Goal: Task Accomplishment & Management: Use online tool/utility

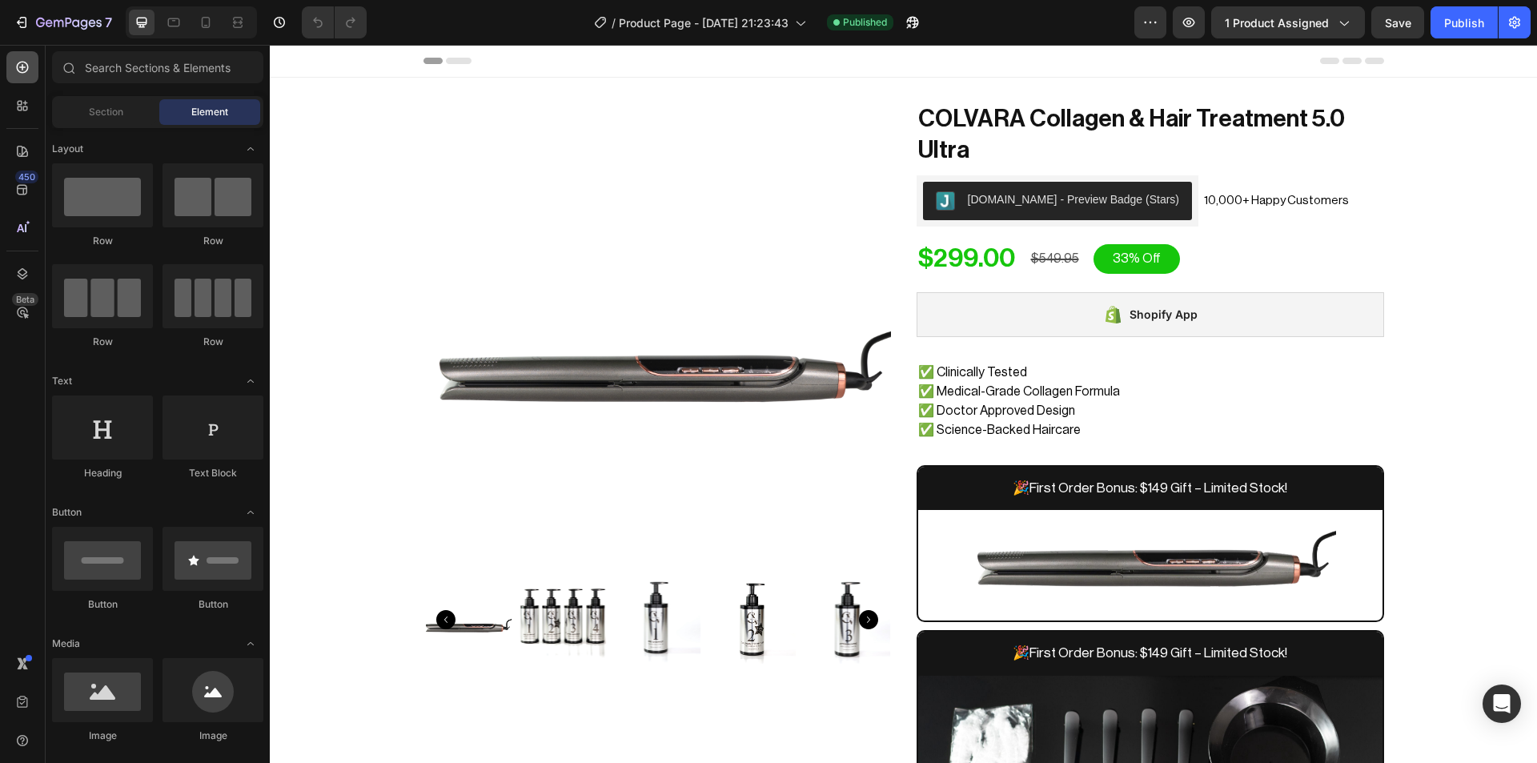
click at [29, 72] on icon at bounding box center [22, 67] width 16 height 16
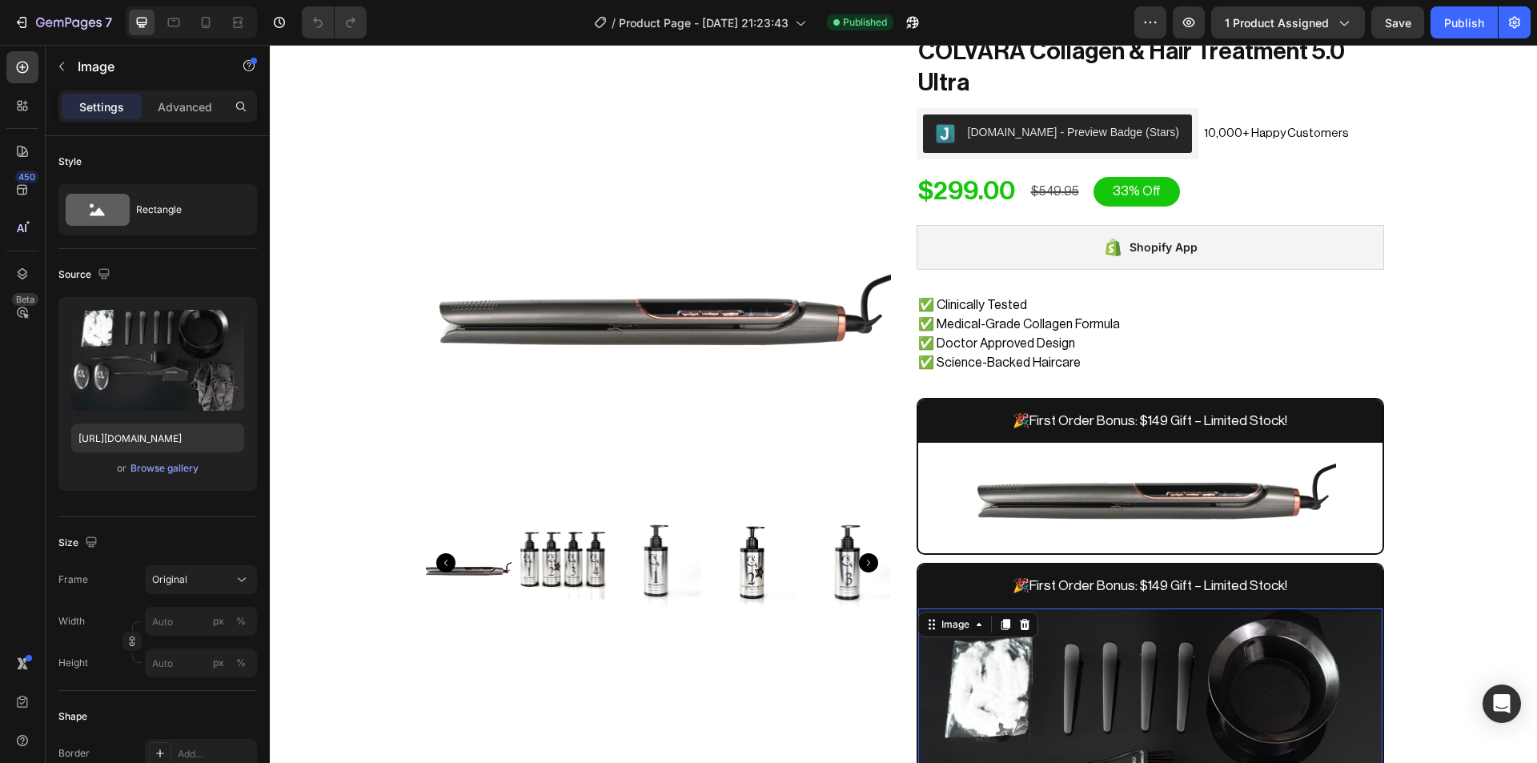
scroll to position [57, 0]
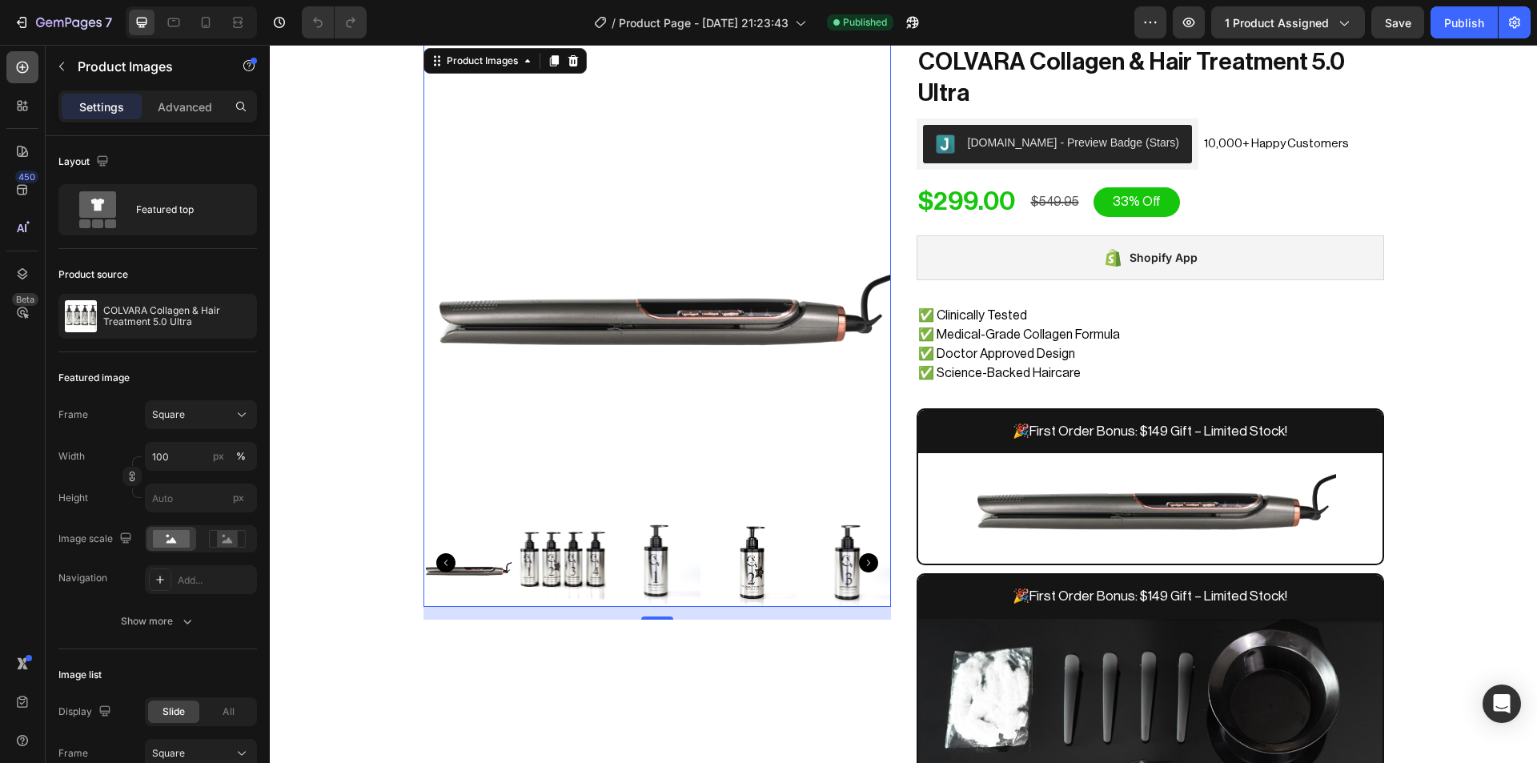
click at [27, 61] on icon at bounding box center [22, 67] width 16 height 16
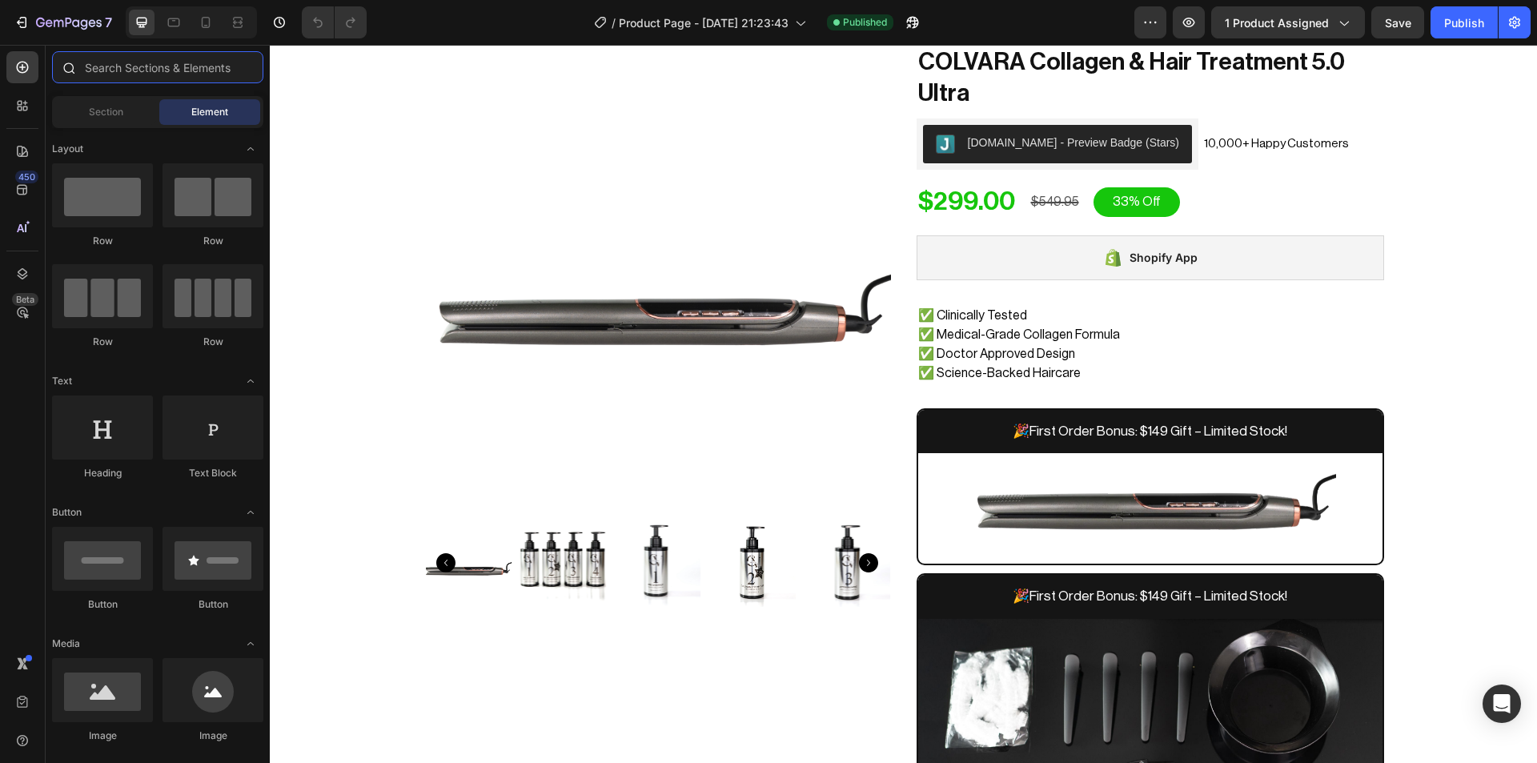
click at [106, 70] on input "text" at bounding box center [157, 67] width 211 height 32
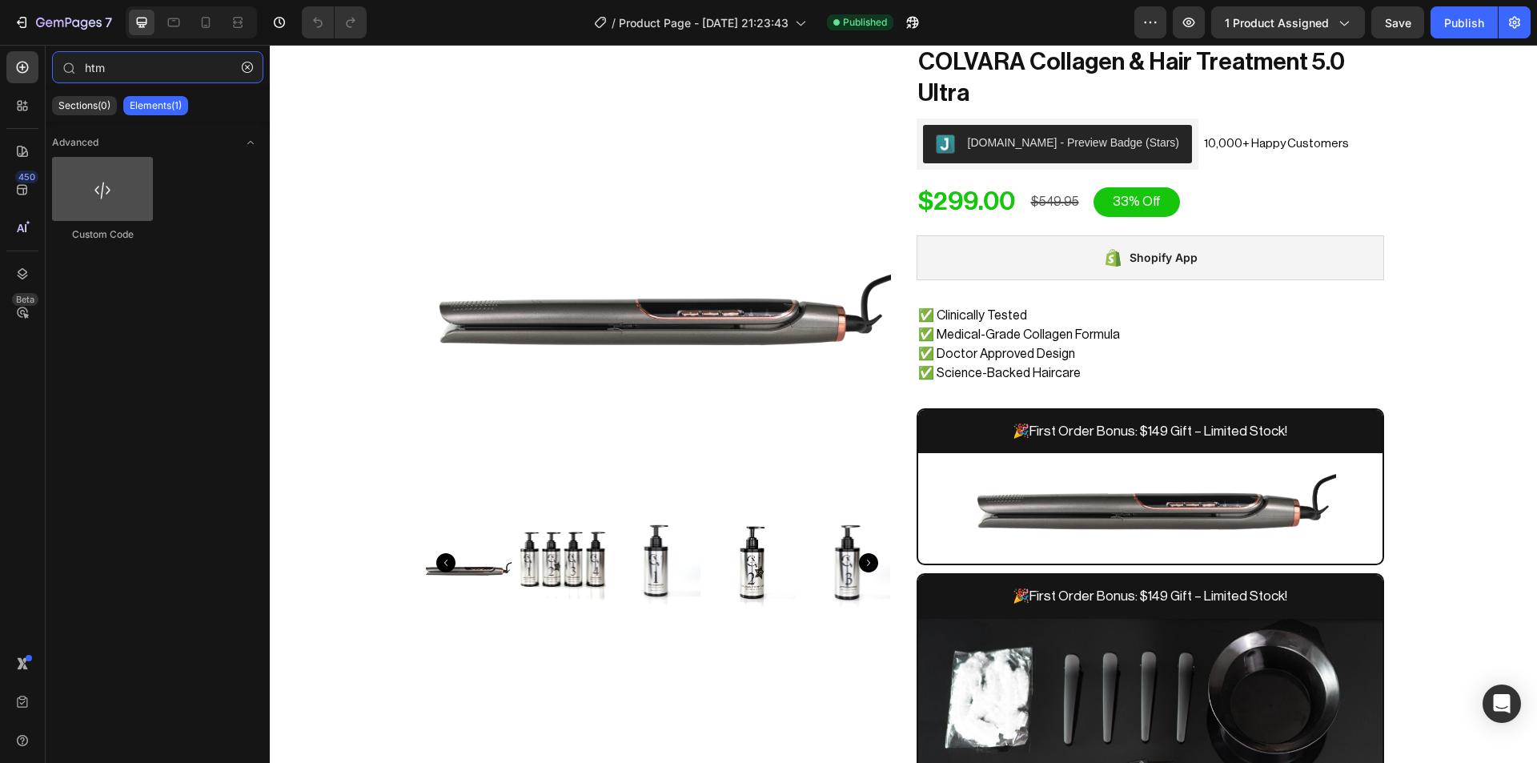
type input "htm"
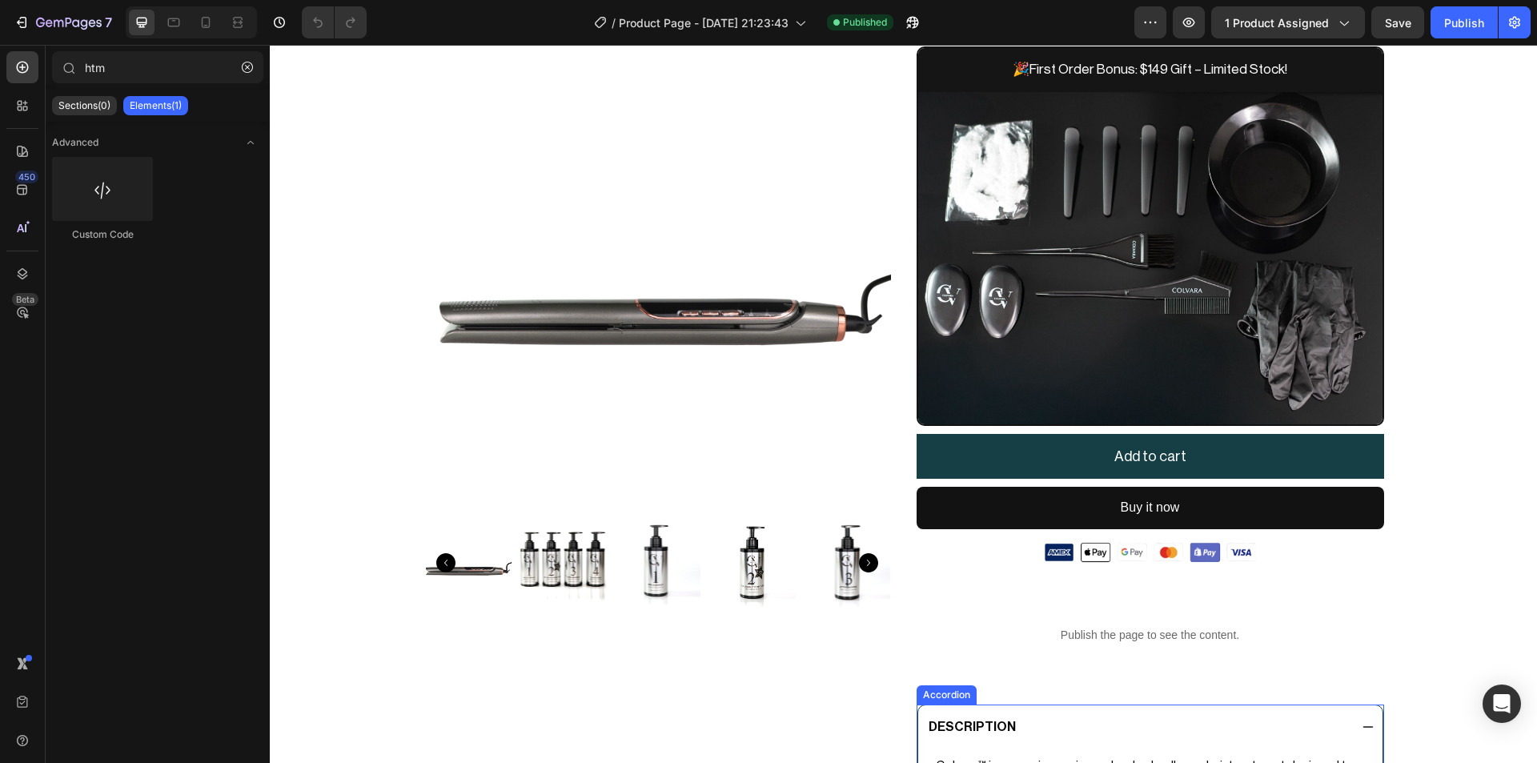
scroll to position [752, 0]
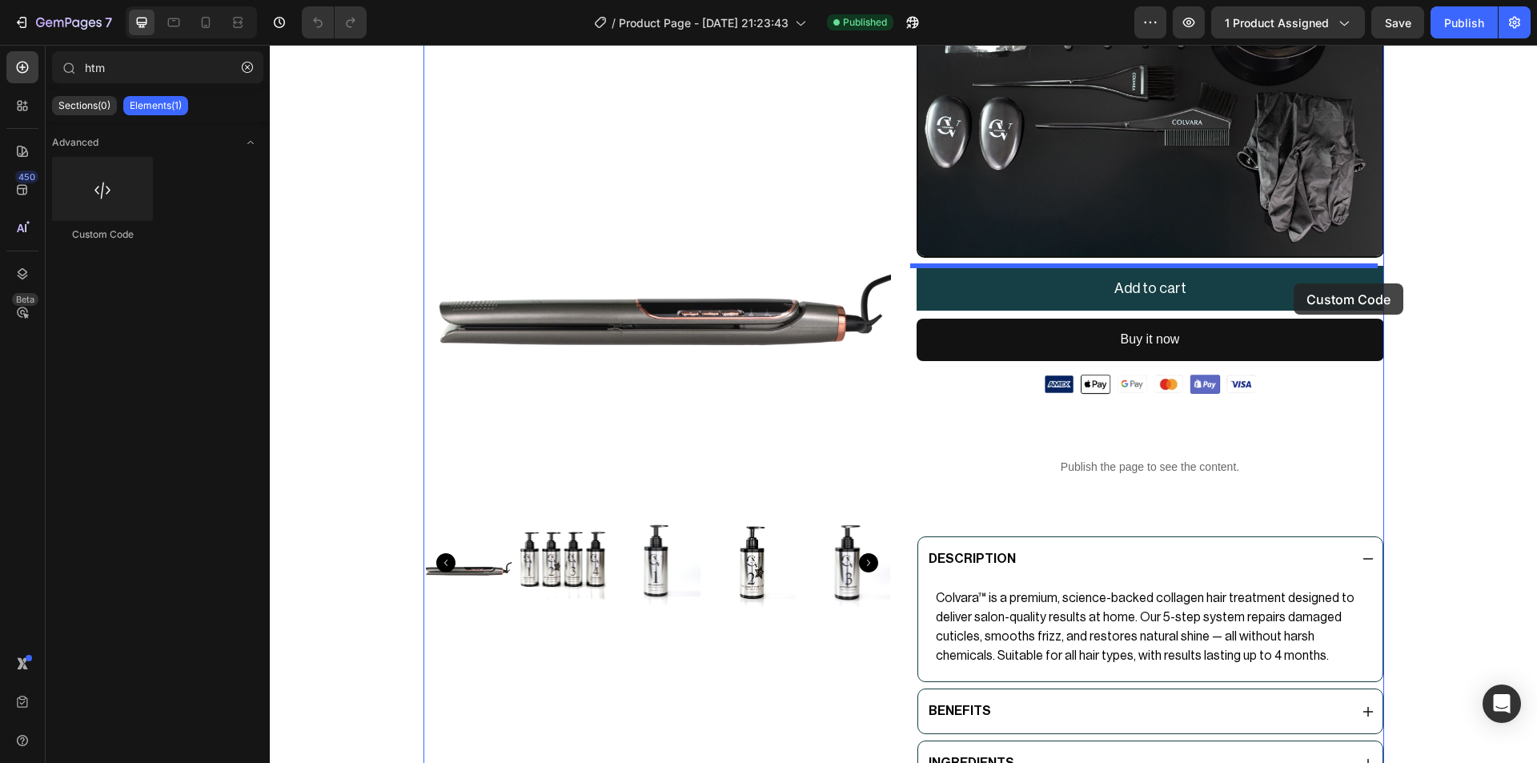
drag, startPoint x: 365, startPoint y: 204, endPoint x: 1294, endPoint y: 283, distance: 932.0
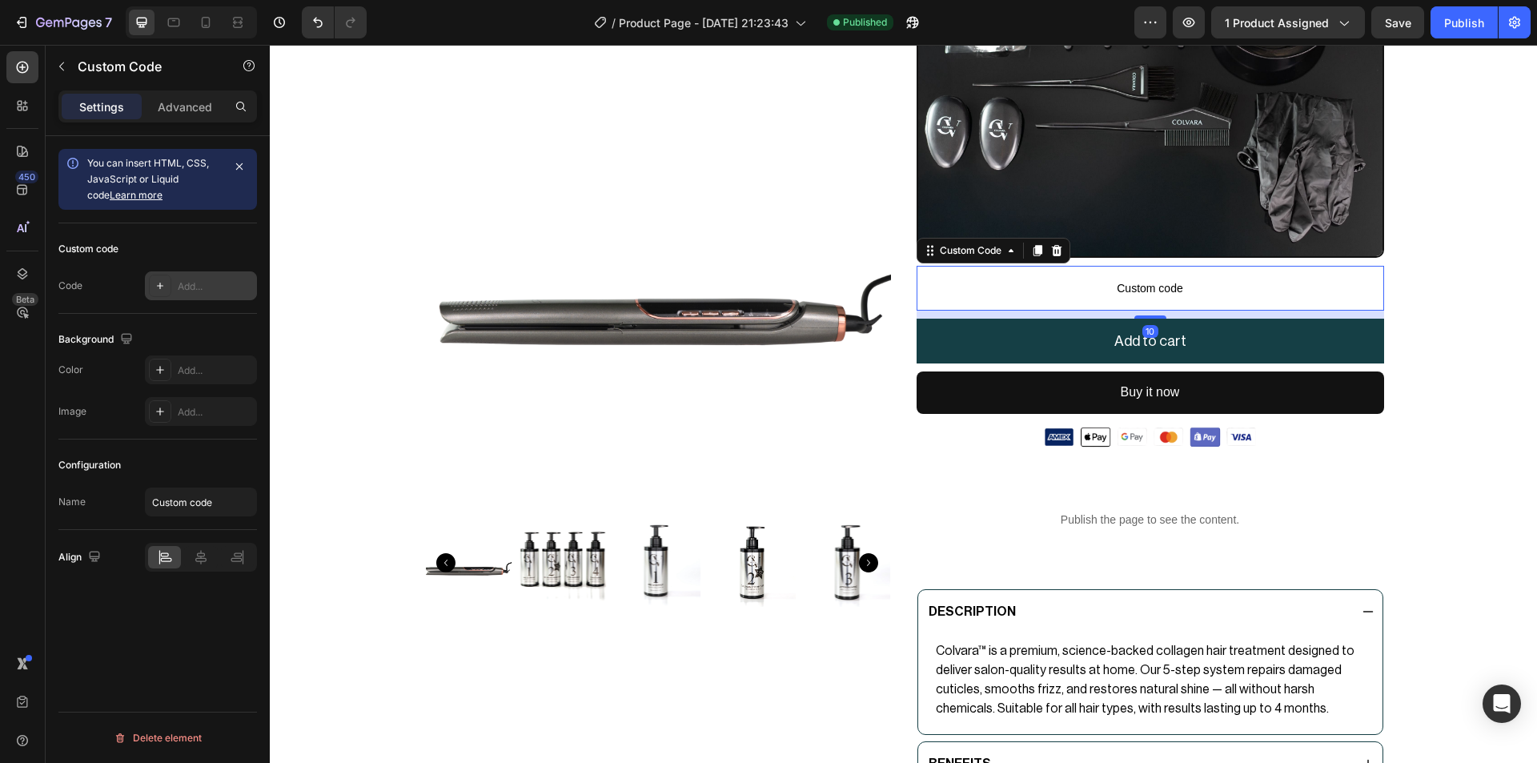
click at [183, 288] on div "Add..." at bounding box center [215, 286] width 75 height 14
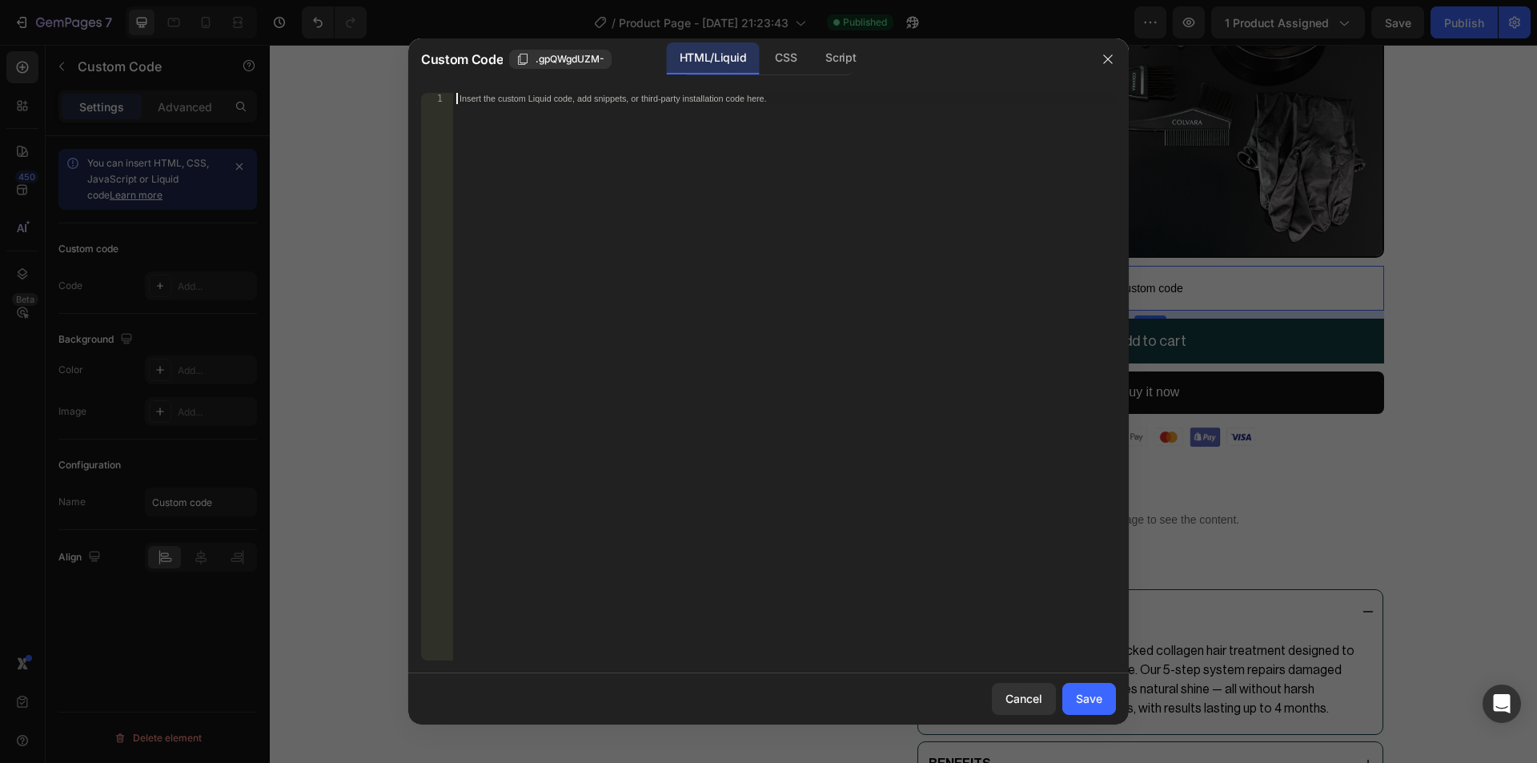
click at [576, 348] on div "Insert the custom Liquid code, add snippets, or third-party installation code h…" at bounding box center [784, 388] width 663 height 590
paste textarea "</script>"
type textarea "</script>"
click at [1098, 703] on div "Save" at bounding box center [1089, 698] width 26 height 17
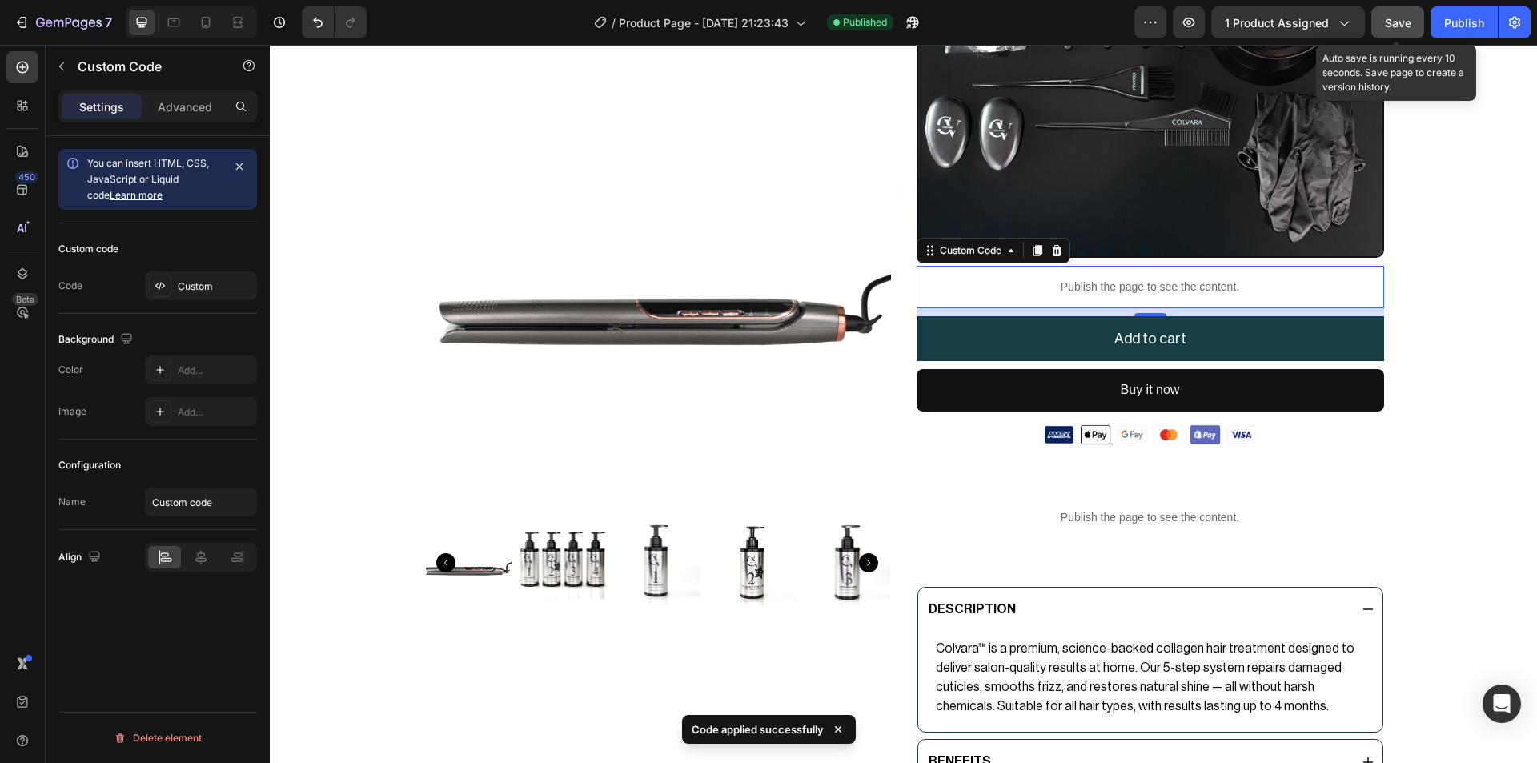
click at [1395, 29] on span "Save" at bounding box center [1398, 23] width 26 height 14
click at [1451, 30] on div "Publish" at bounding box center [1464, 22] width 40 height 17
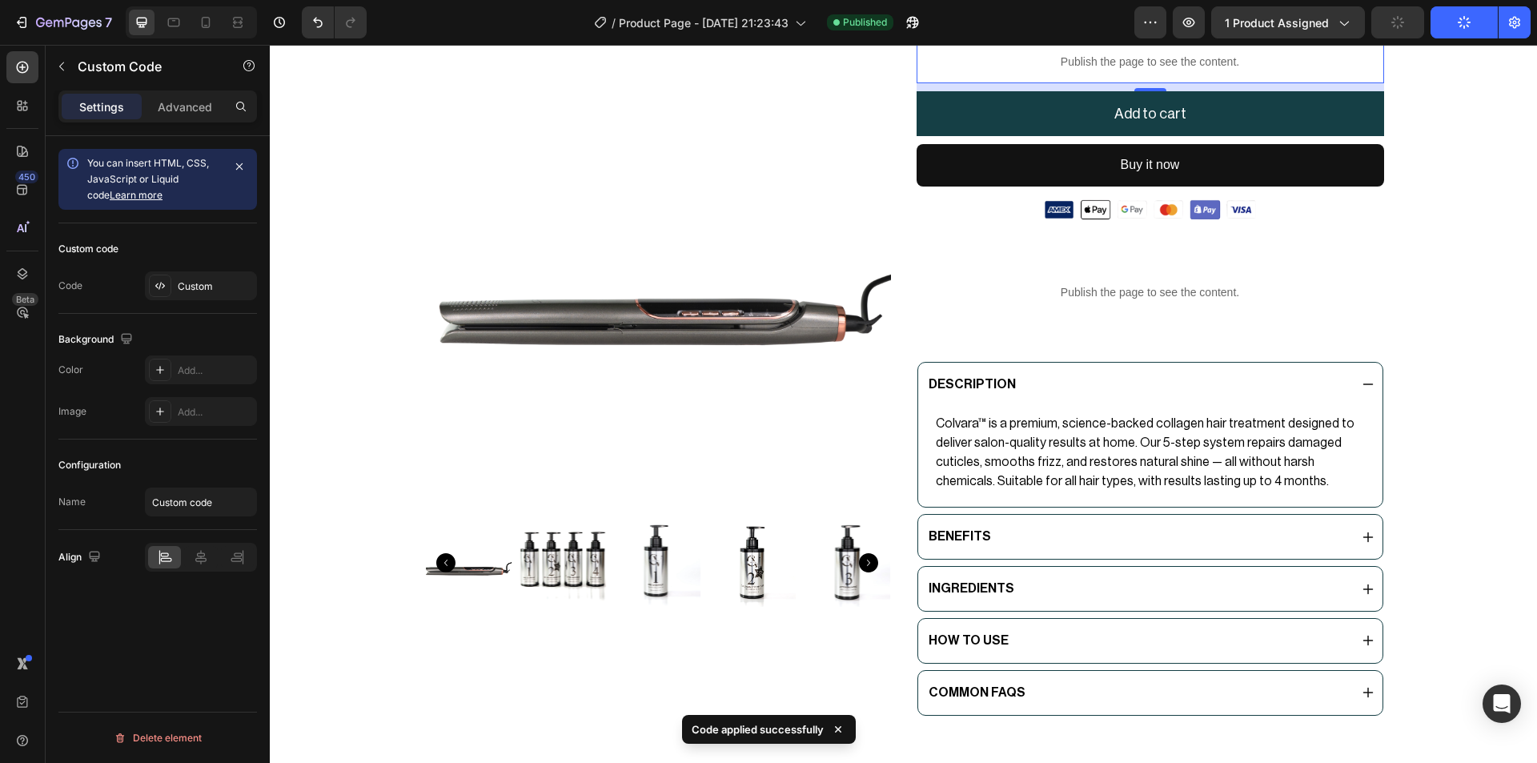
scroll to position [981, 0]
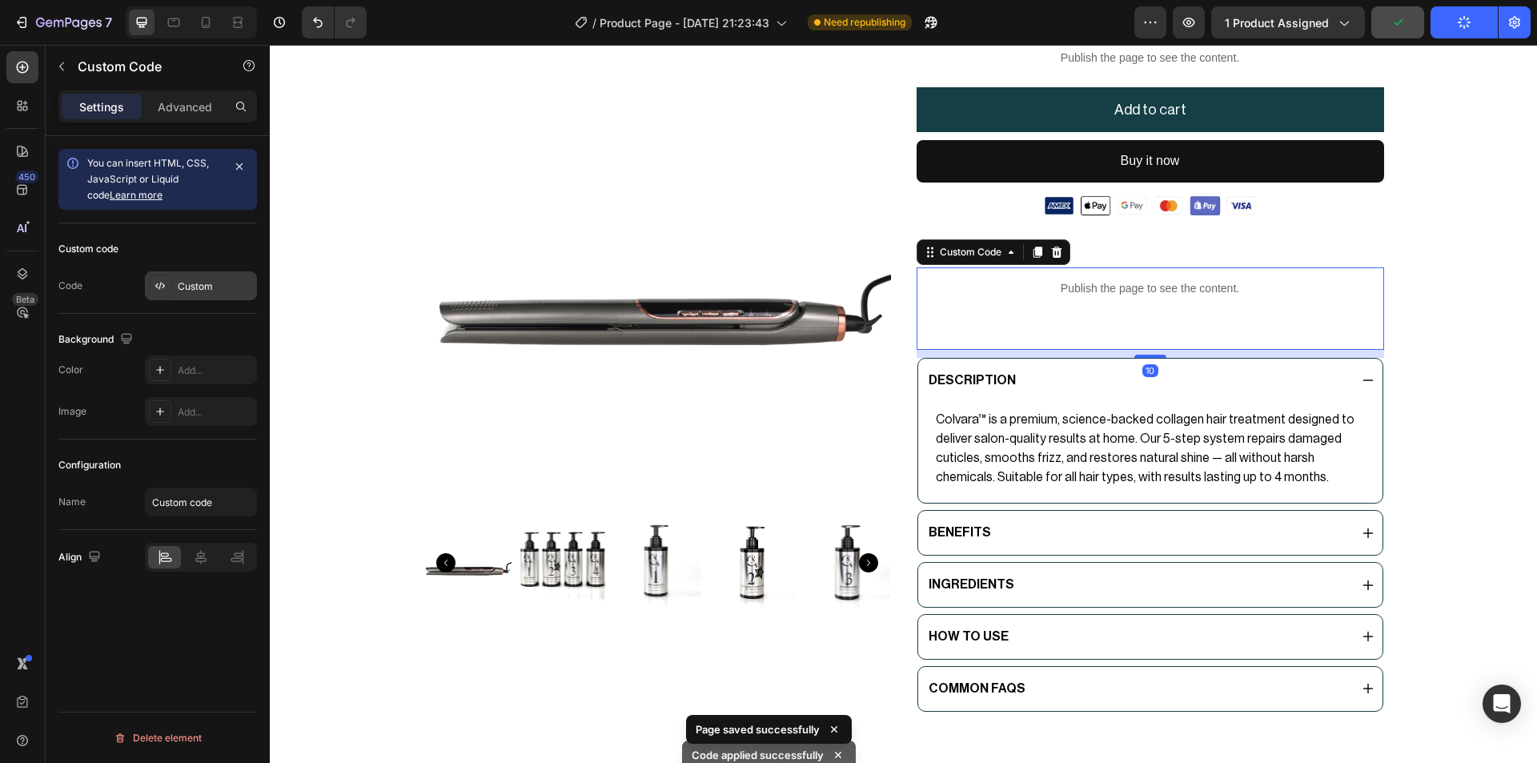
click at [167, 287] on div at bounding box center [160, 286] width 22 height 22
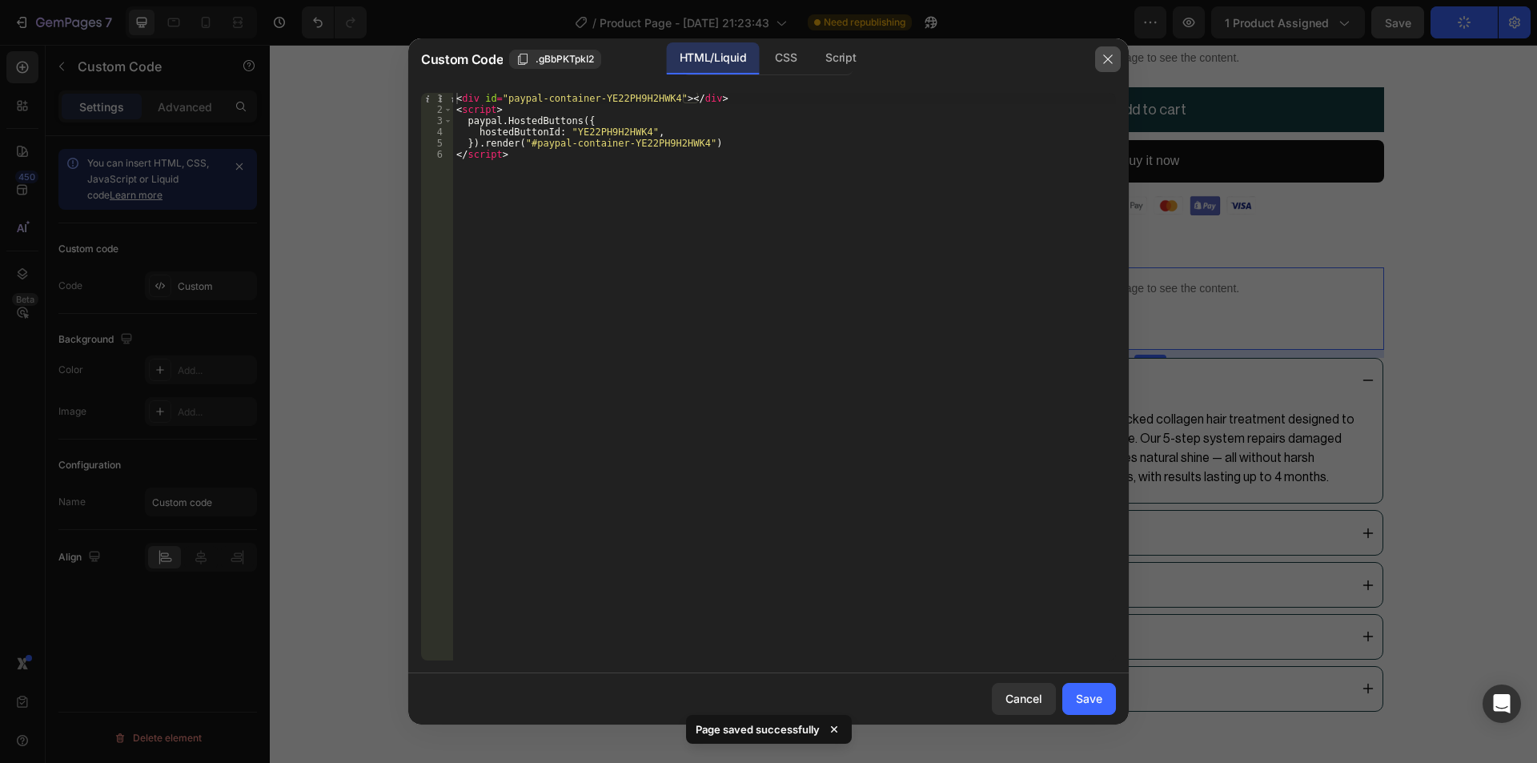
click at [1103, 58] on icon "button" at bounding box center [1108, 59] width 13 height 13
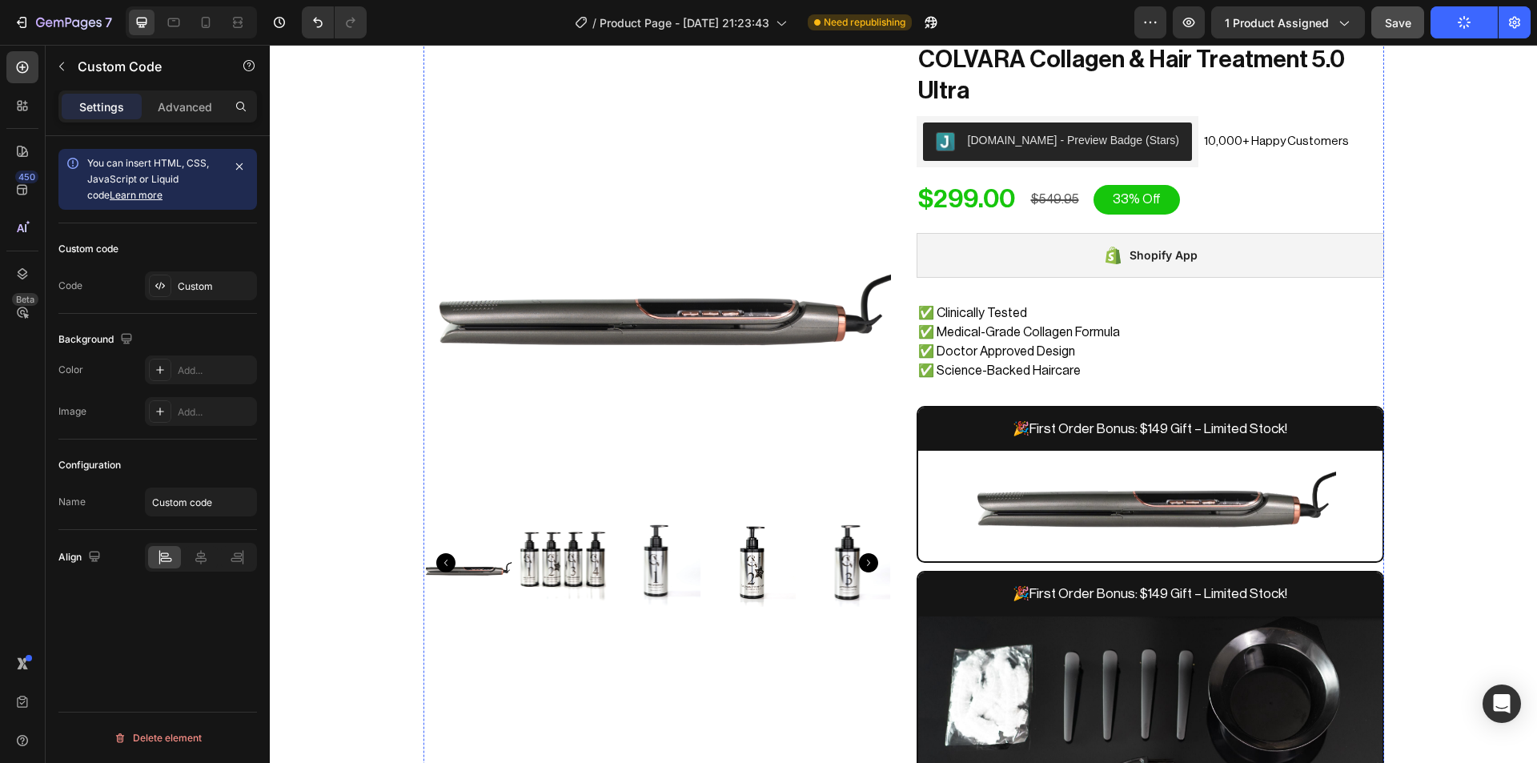
scroll to position [0, 0]
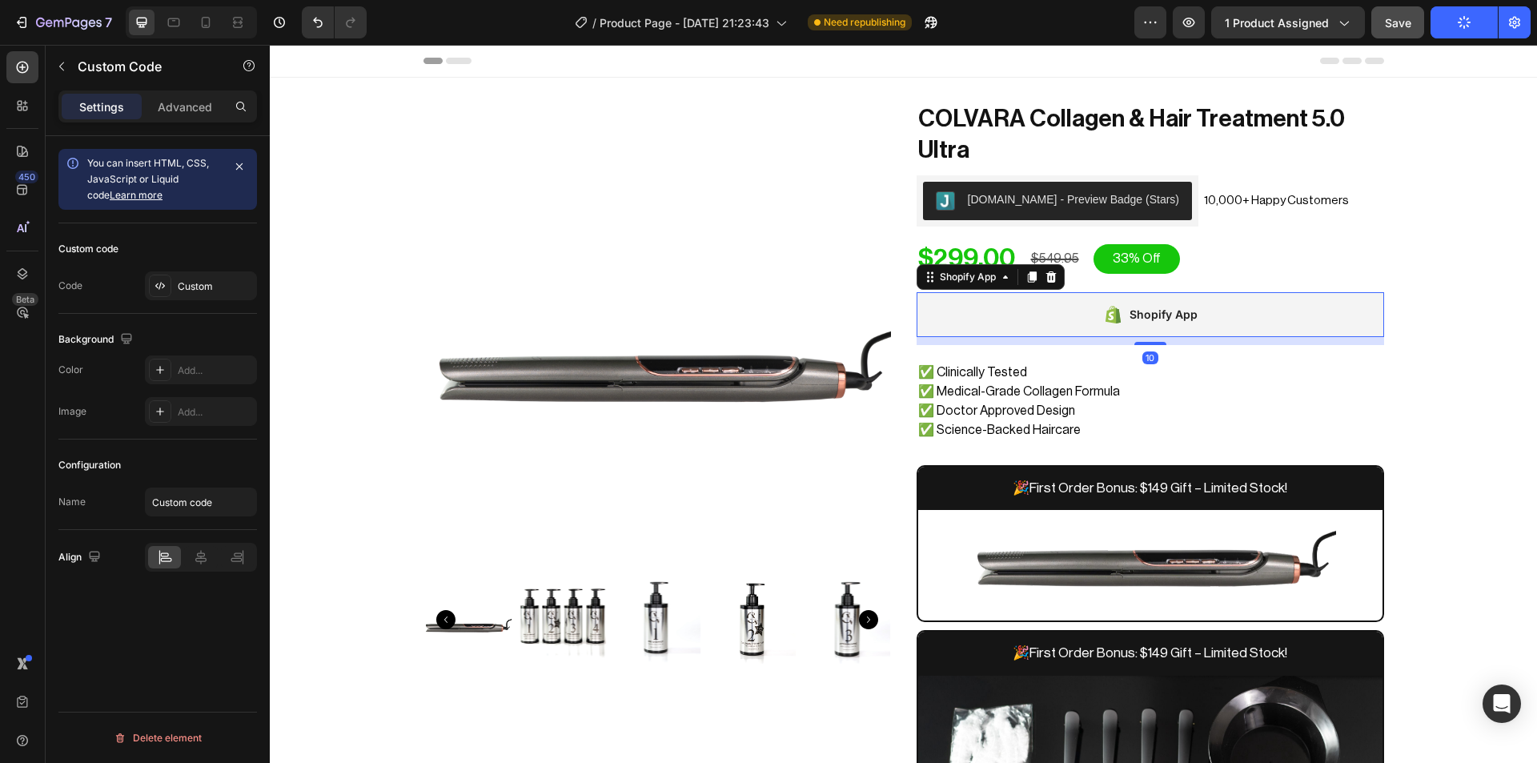
click at [1218, 303] on div "Shopify App" at bounding box center [1151, 314] width 468 height 45
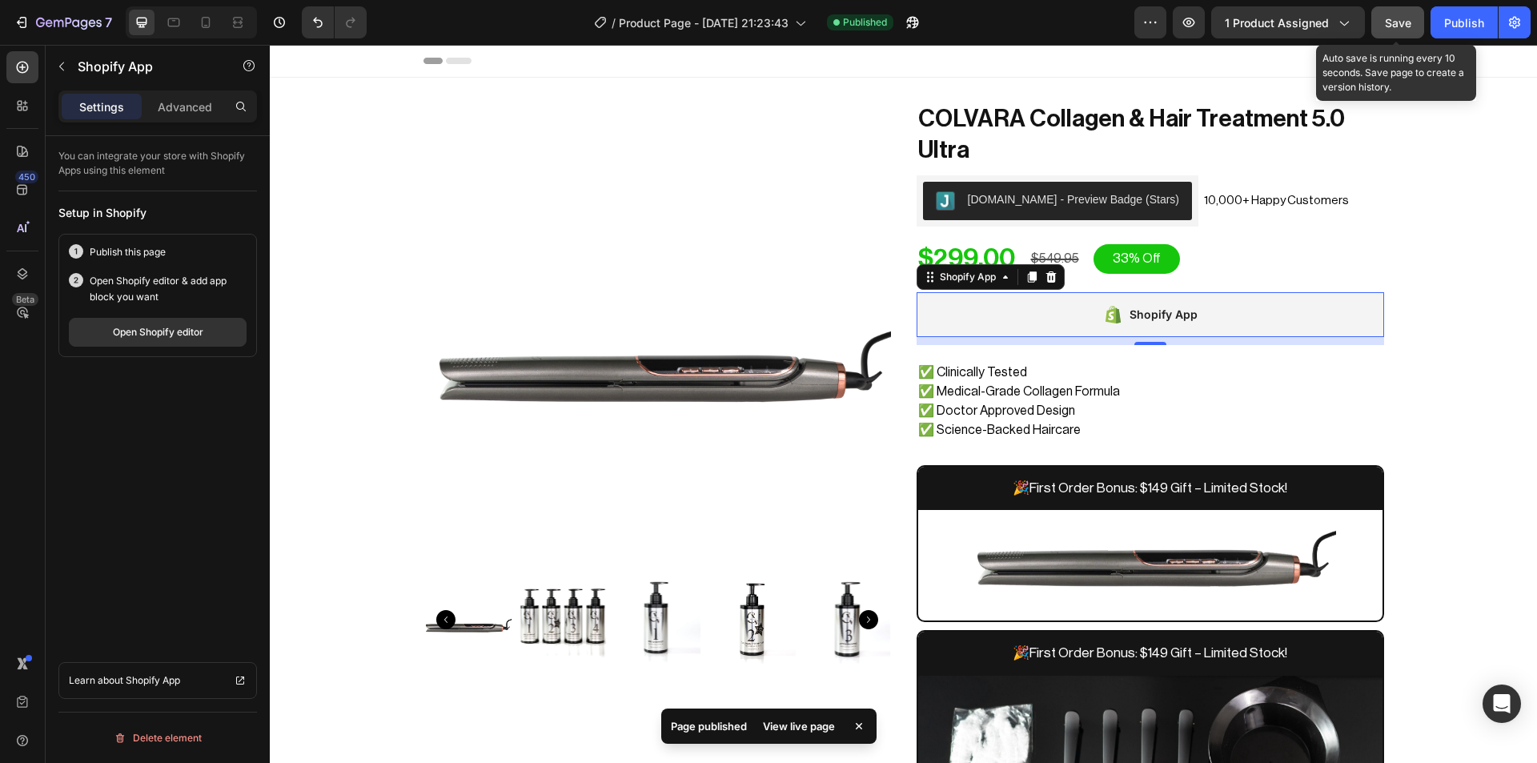
click at [1383, 17] on button "Save" at bounding box center [1397, 22] width 53 height 32
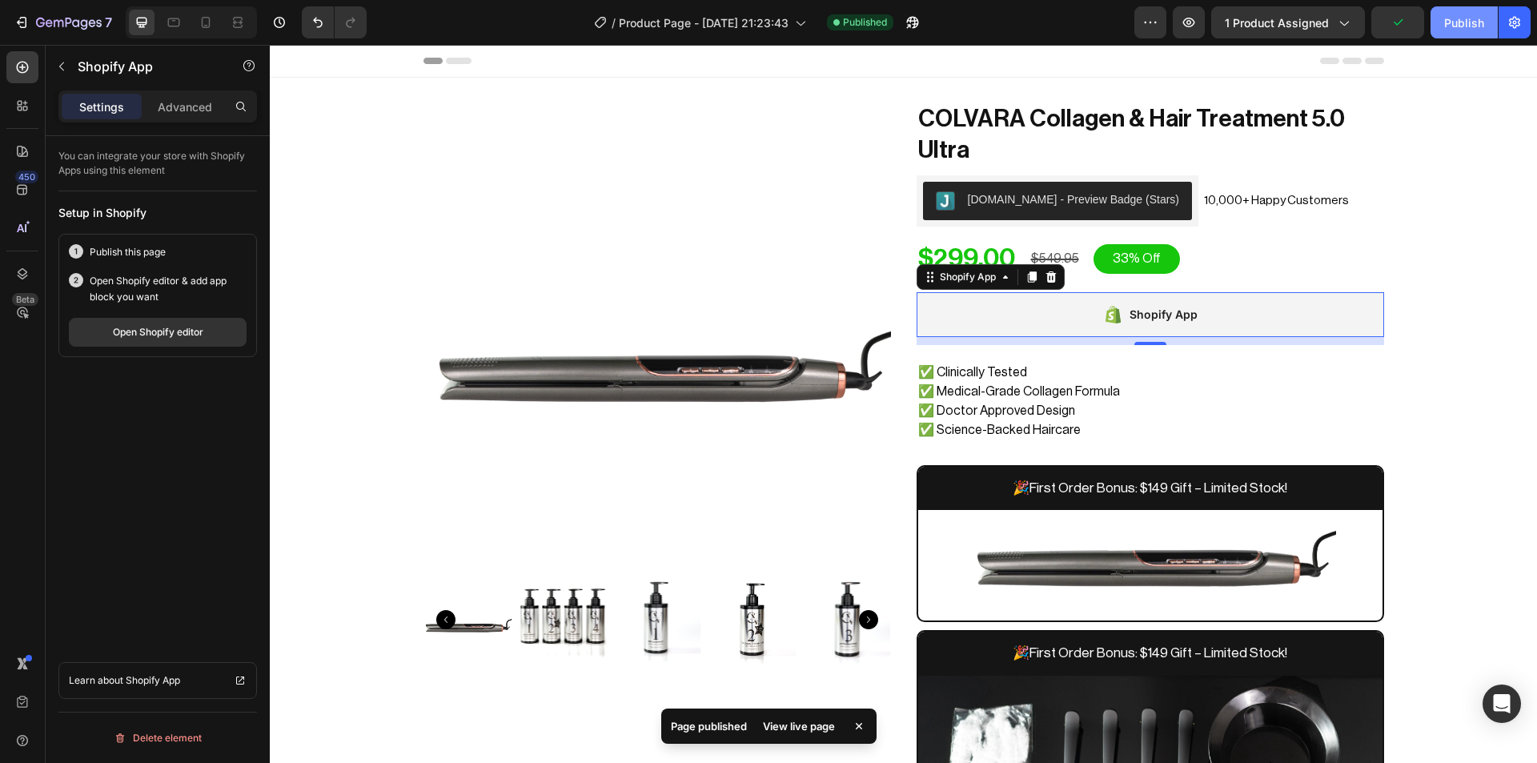
drag, startPoint x: 1447, startPoint y: 15, endPoint x: 1118, endPoint y: 19, distance: 328.3
click at [1447, 15] on div "Publish" at bounding box center [1464, 22] width 40 height 17
click at [913, 27] on icon "button" at bounding box center [913, 22] width 16 height 16
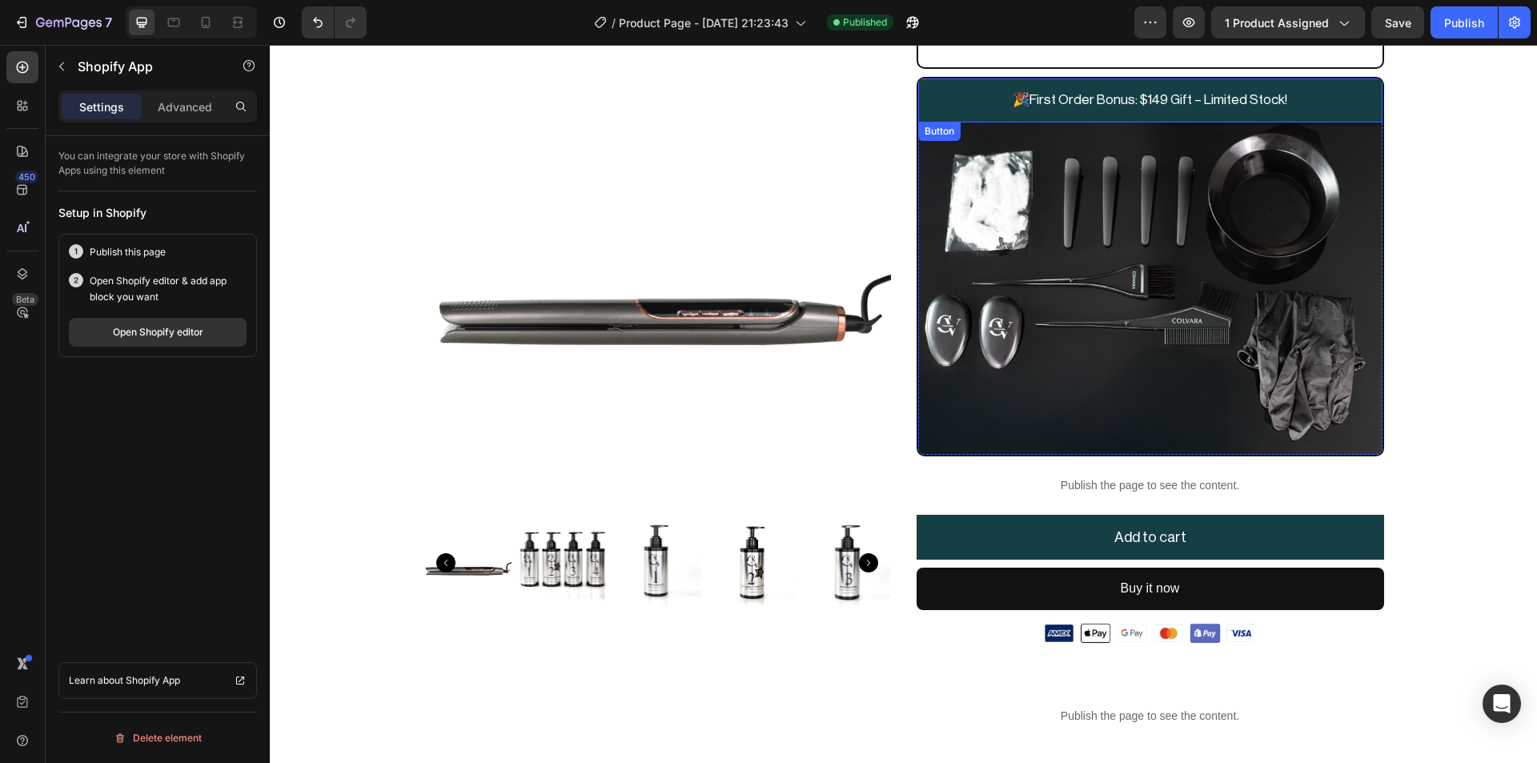
scroll to position [557, 0]
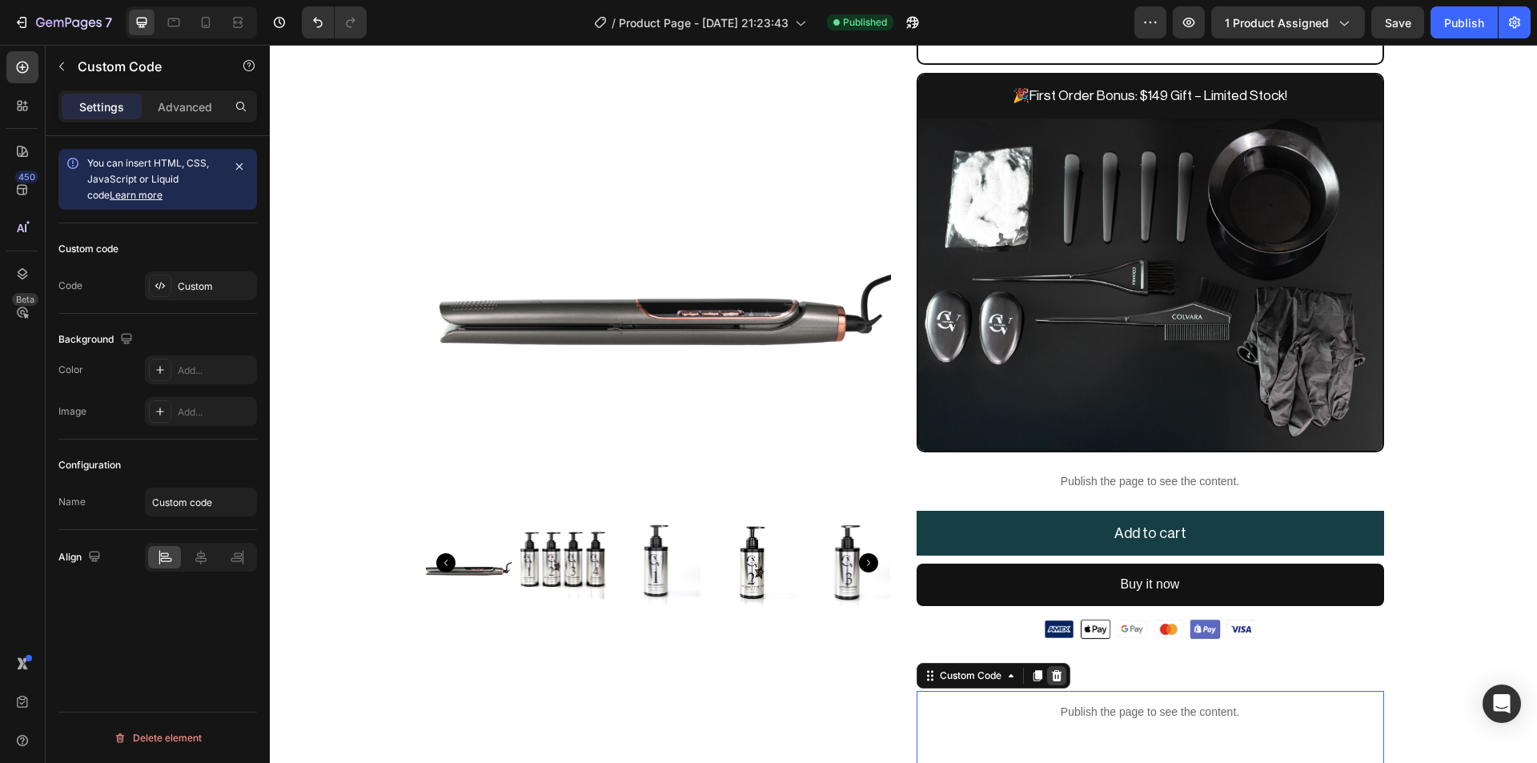
click at [1054, 672] on icon at bounding box center [1056, 674] width 10 height 11
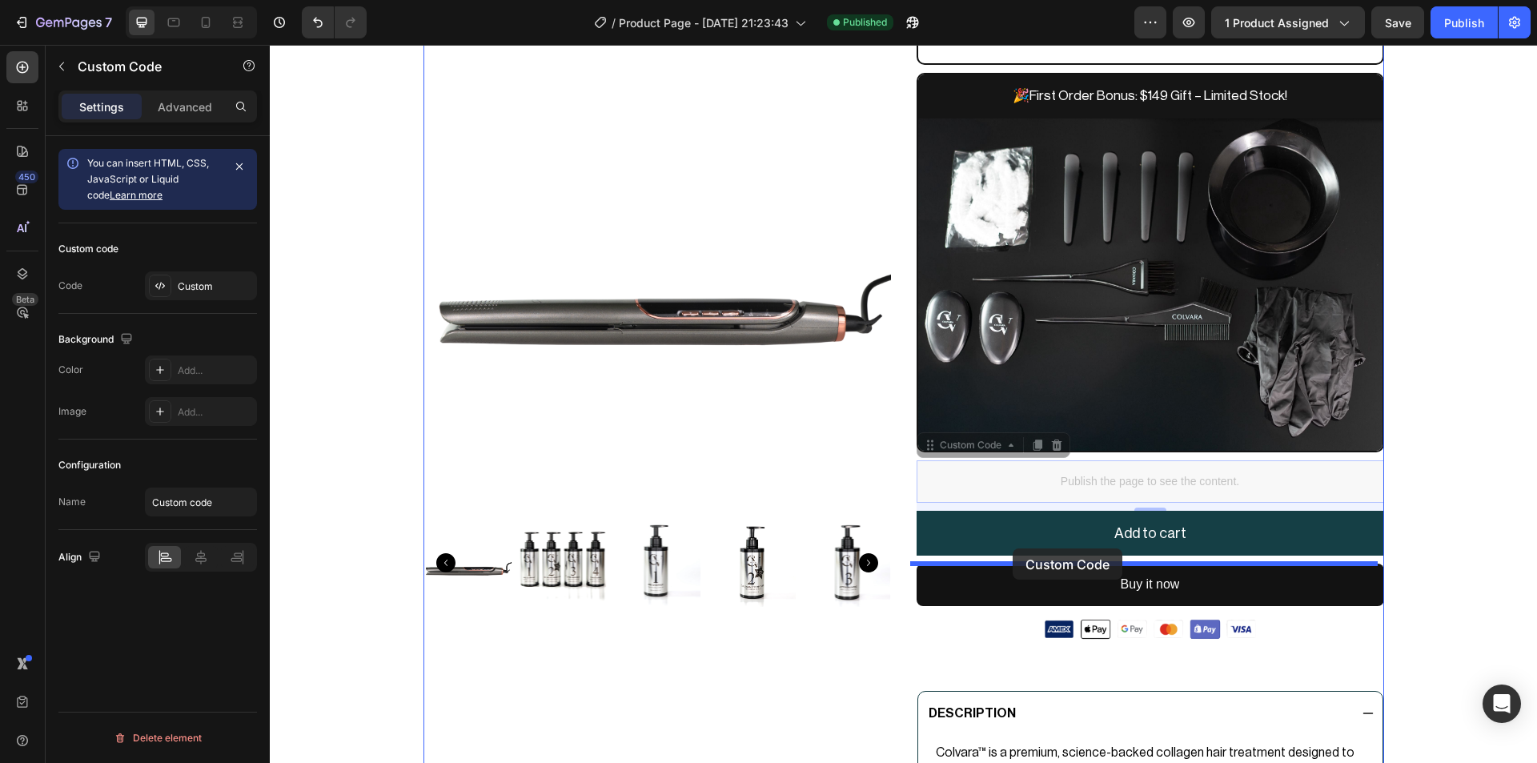
drag, startPoint x: 926, startPoint y: 442, endPoint x: 1013, endPoint y: 548, distance: 137.2
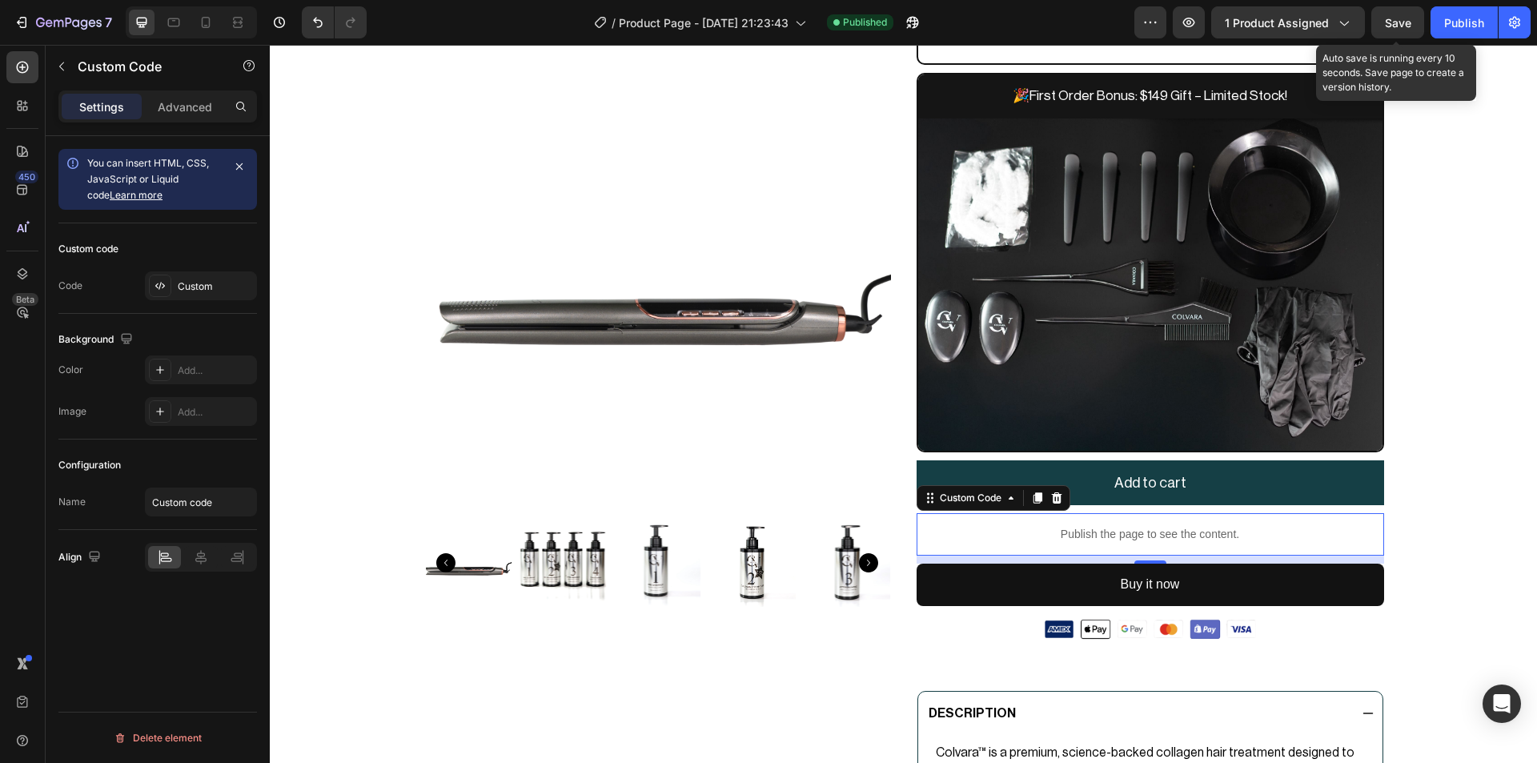
click at [1394, 21] on span "Save" at bounding box center [1398, 23] width 26 height 14
click at [1437, 26] on button "Publish" at bounding box center [1464, 22] width 67 height 32
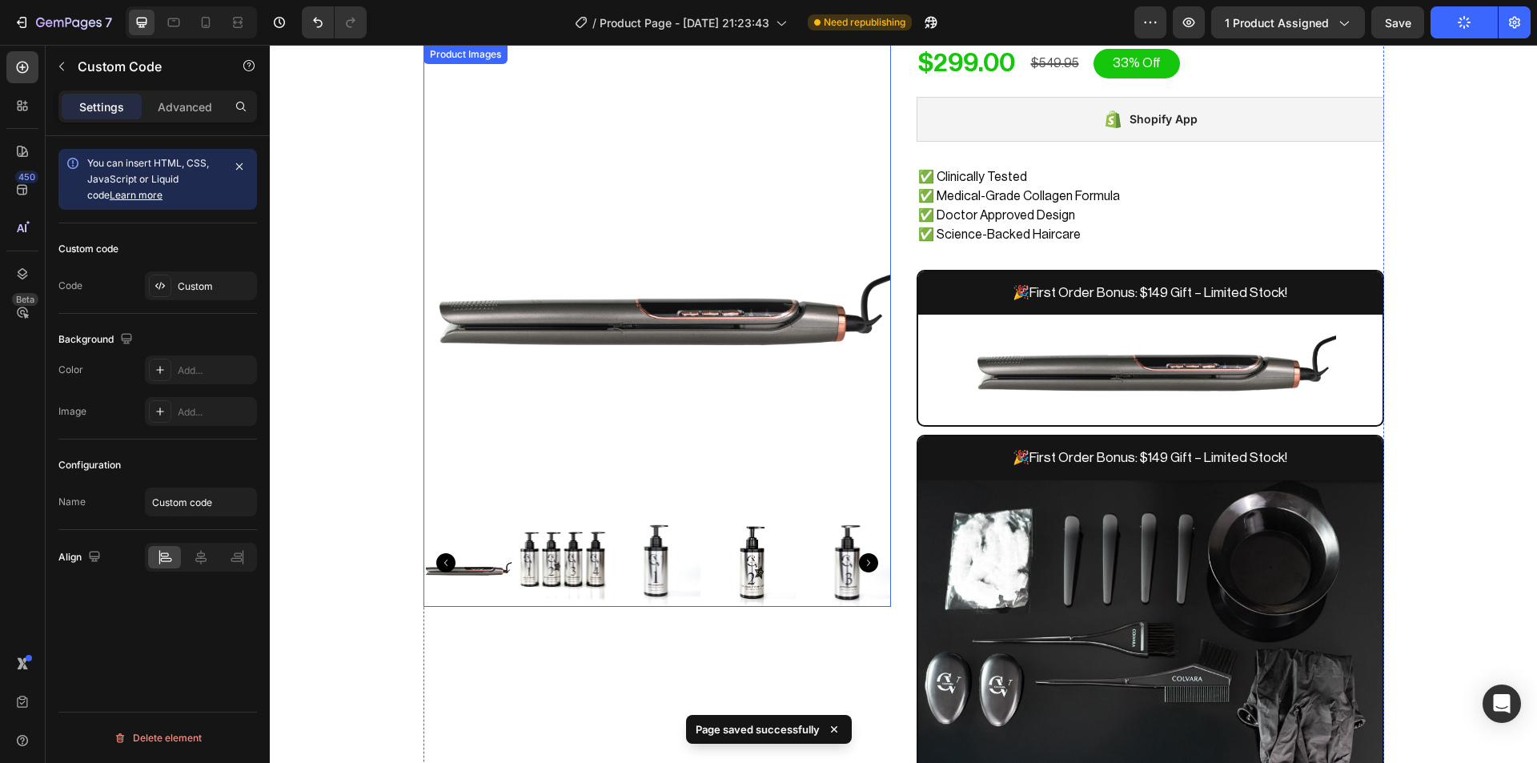
scroll to position [185, 0]
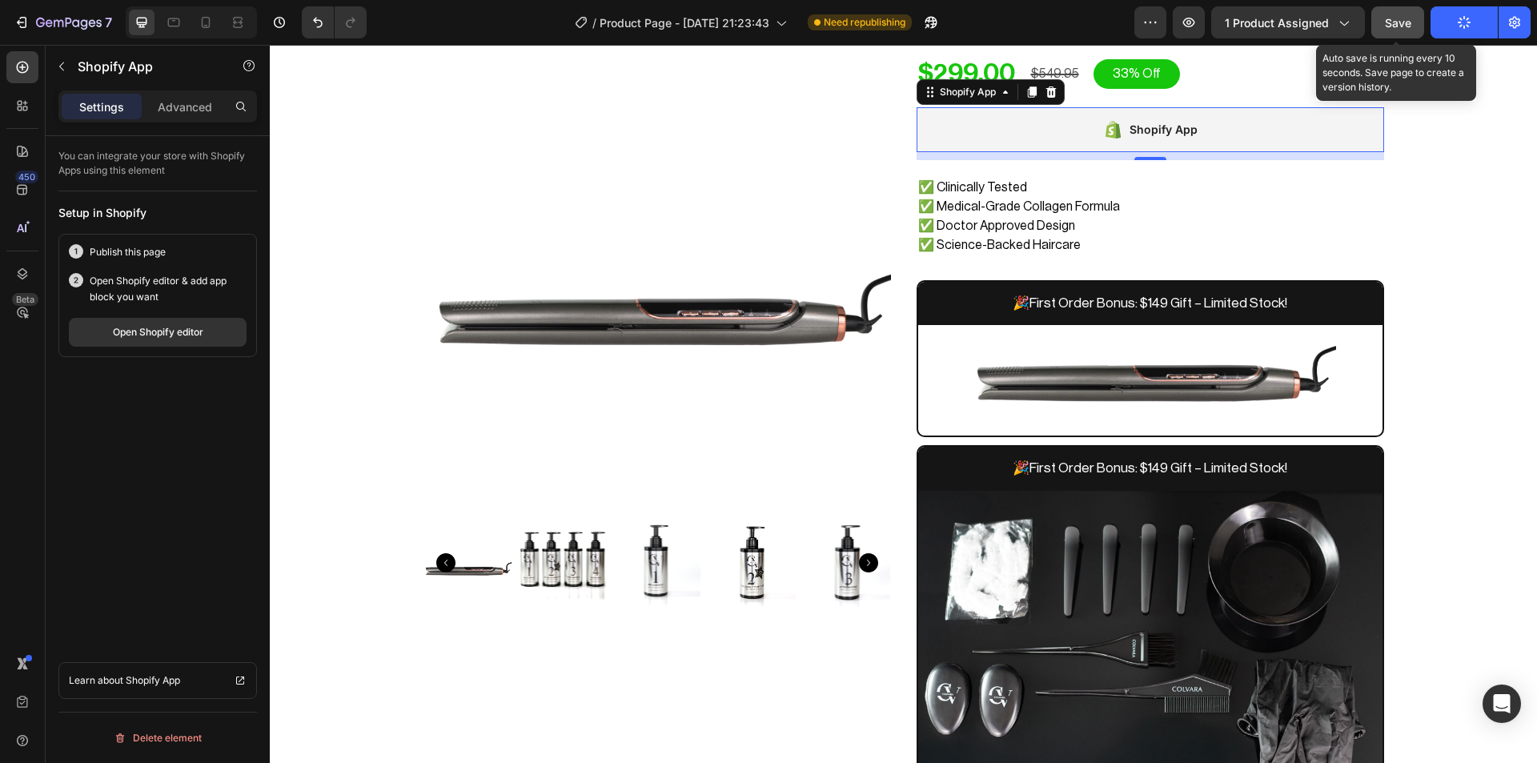
click at [1399, 33] on button "Save" at bounding box center [1397, 22] width 53 height 32
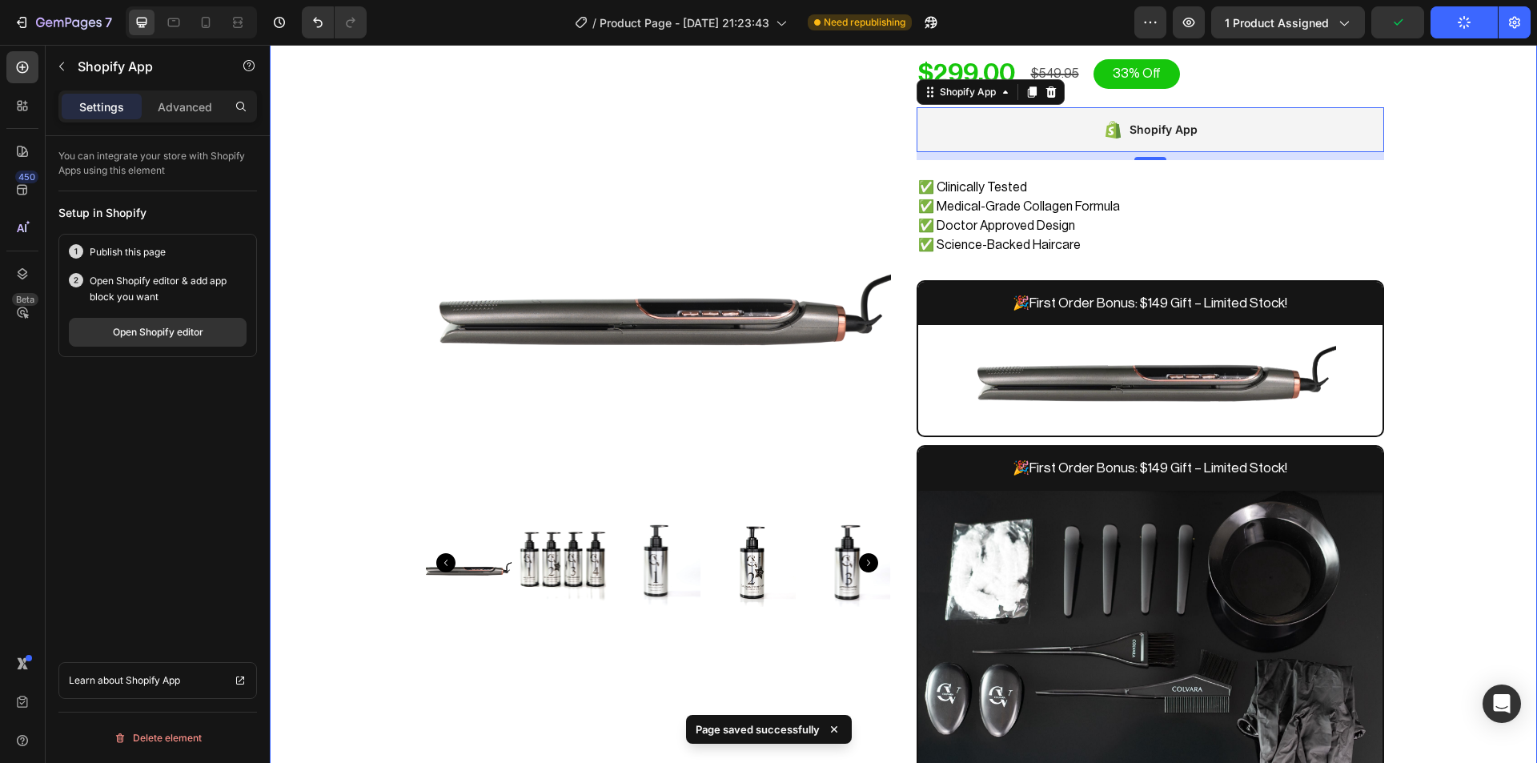
scroll to position [0, 0]
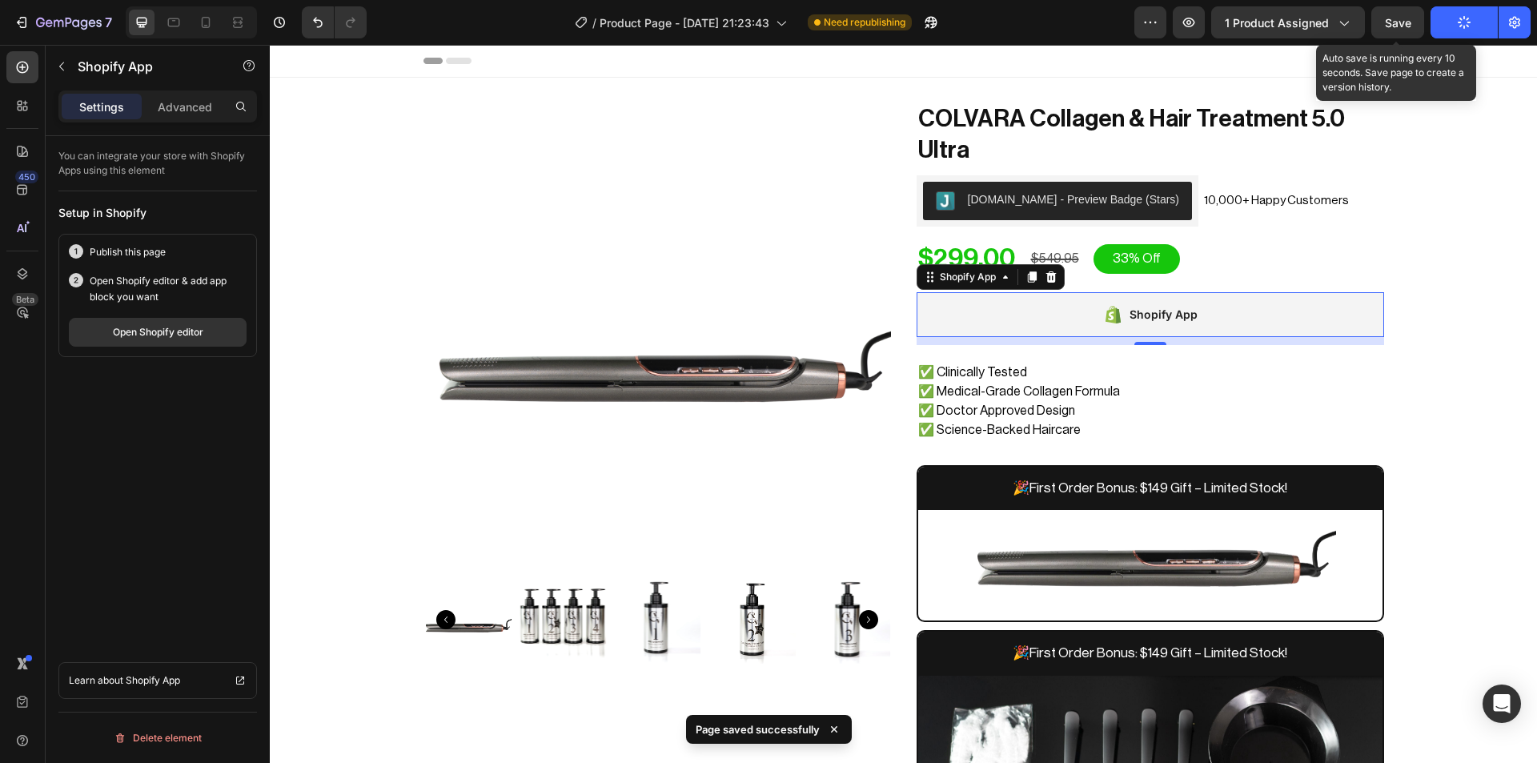
click at [1397, 30] on div "Save" at bounding box center [1398, 22] width 26 height 17
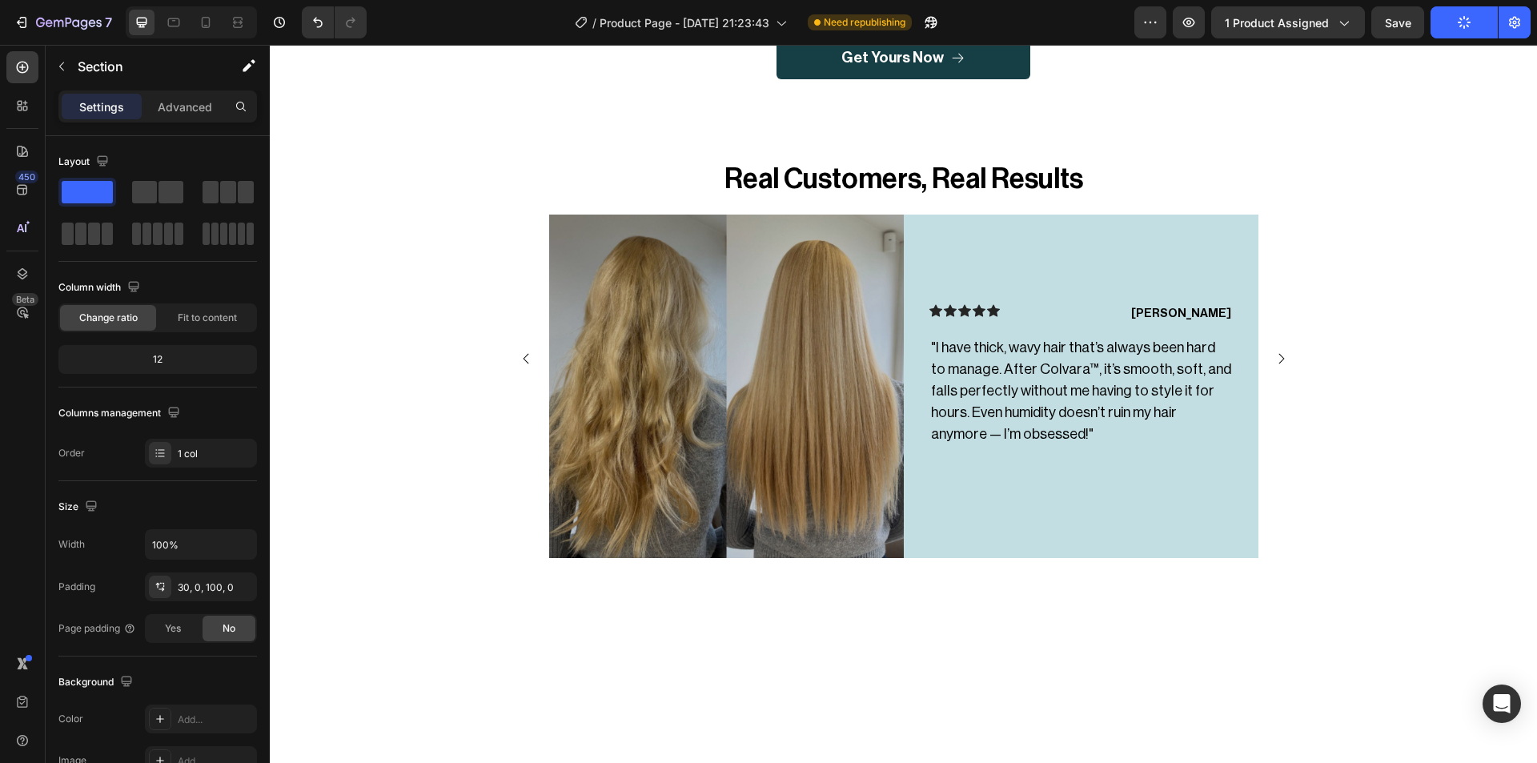
scroll to position [1916, 0]
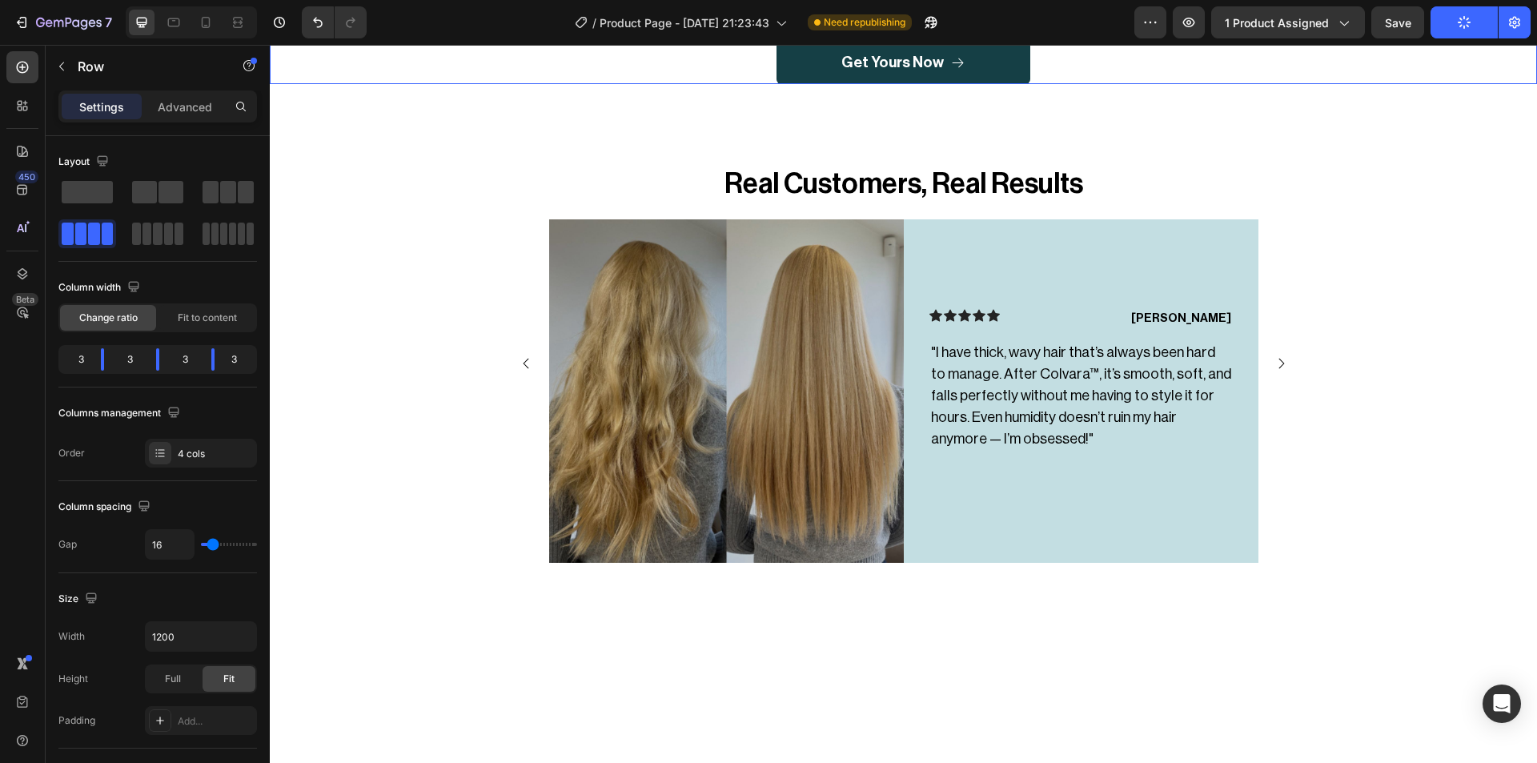
click at [658, 84] on div "Get Yours Now Button" at bounding box center [903, 63] width 1267 height 42
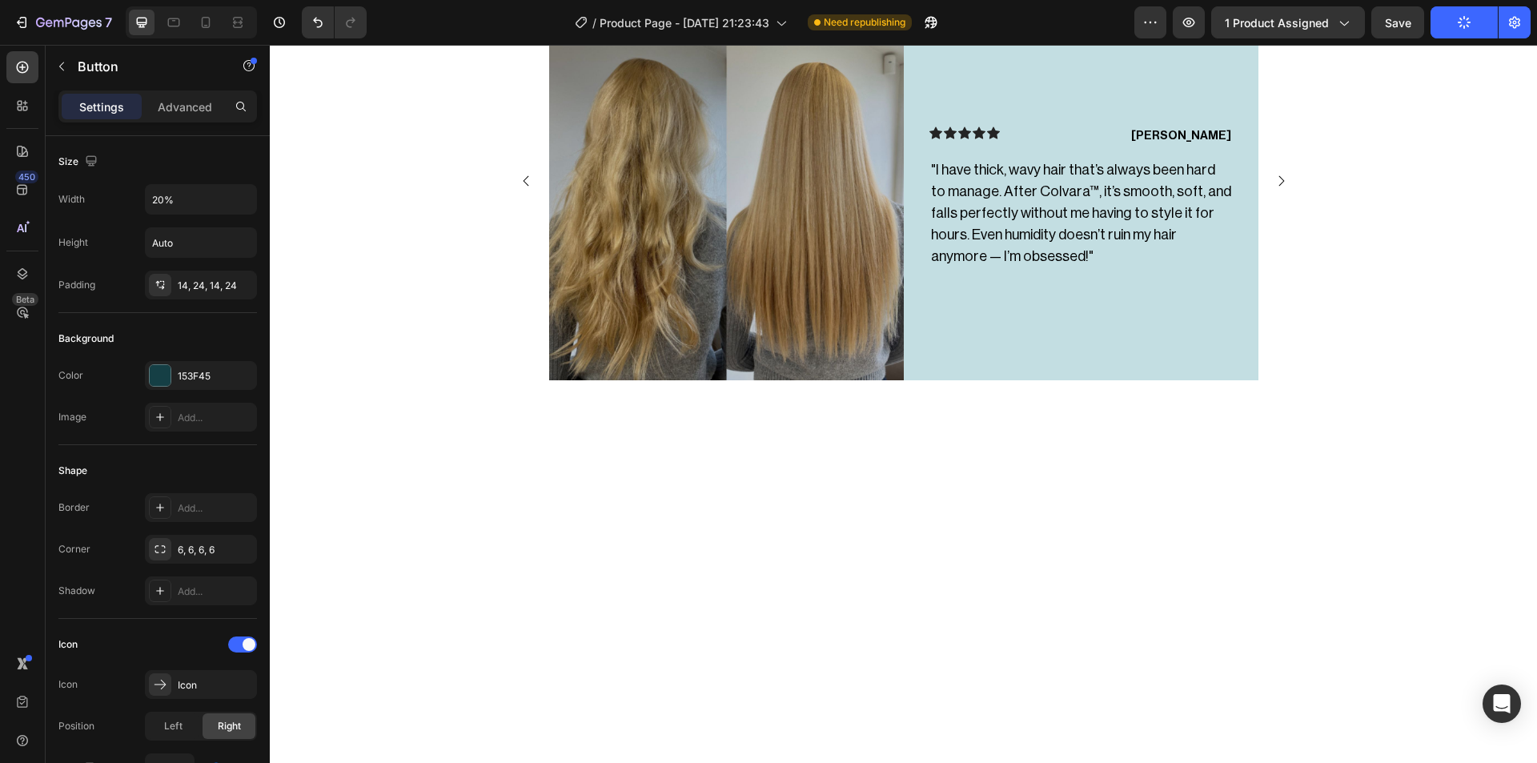
scroll to position [2099, 0]
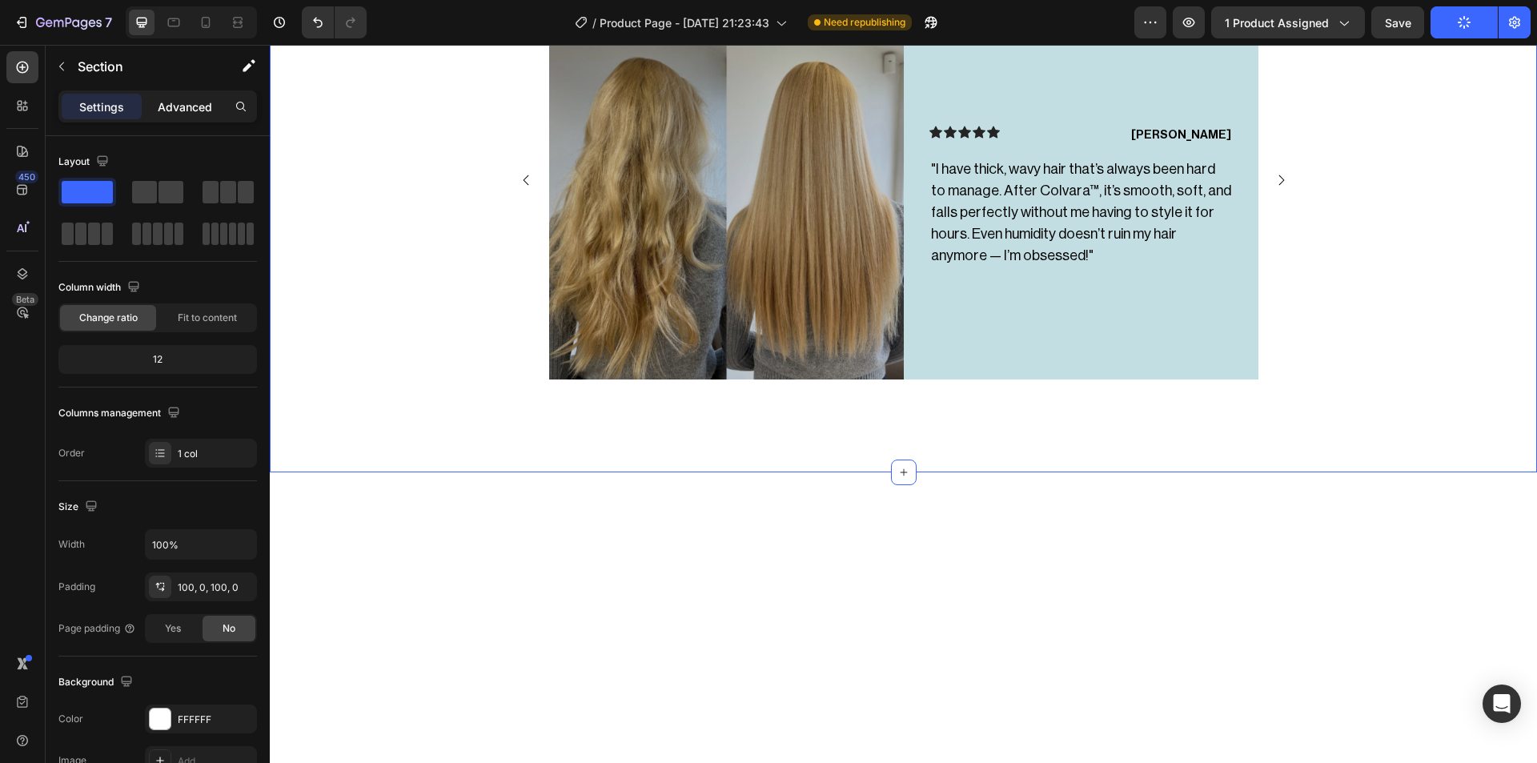
click at [191, 118] on div "Advanced" at bounding box center [185, 107] width 80 height 26
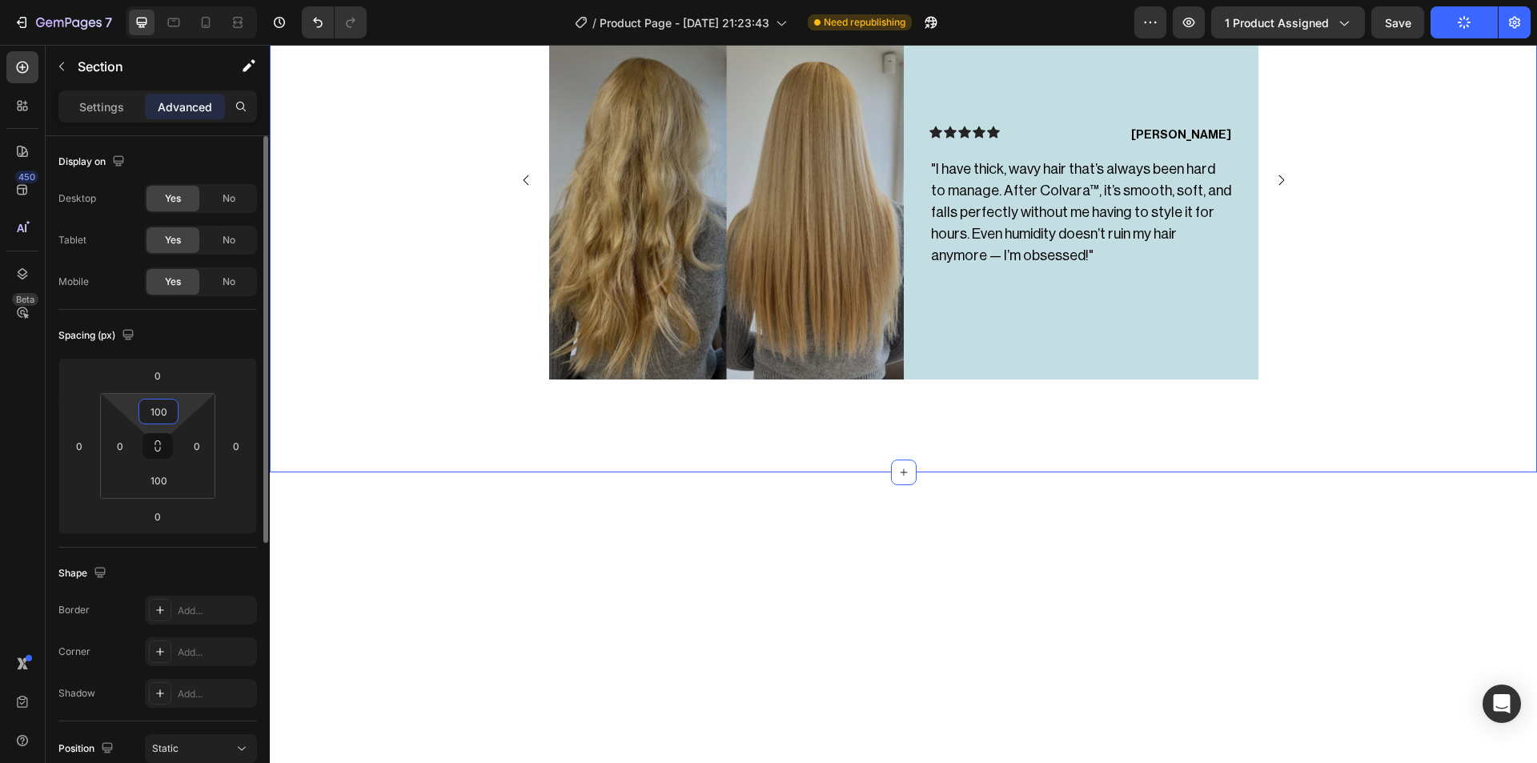
click at [159, 421] on input "100" at bounding box center [159, 411] width 32 height 24
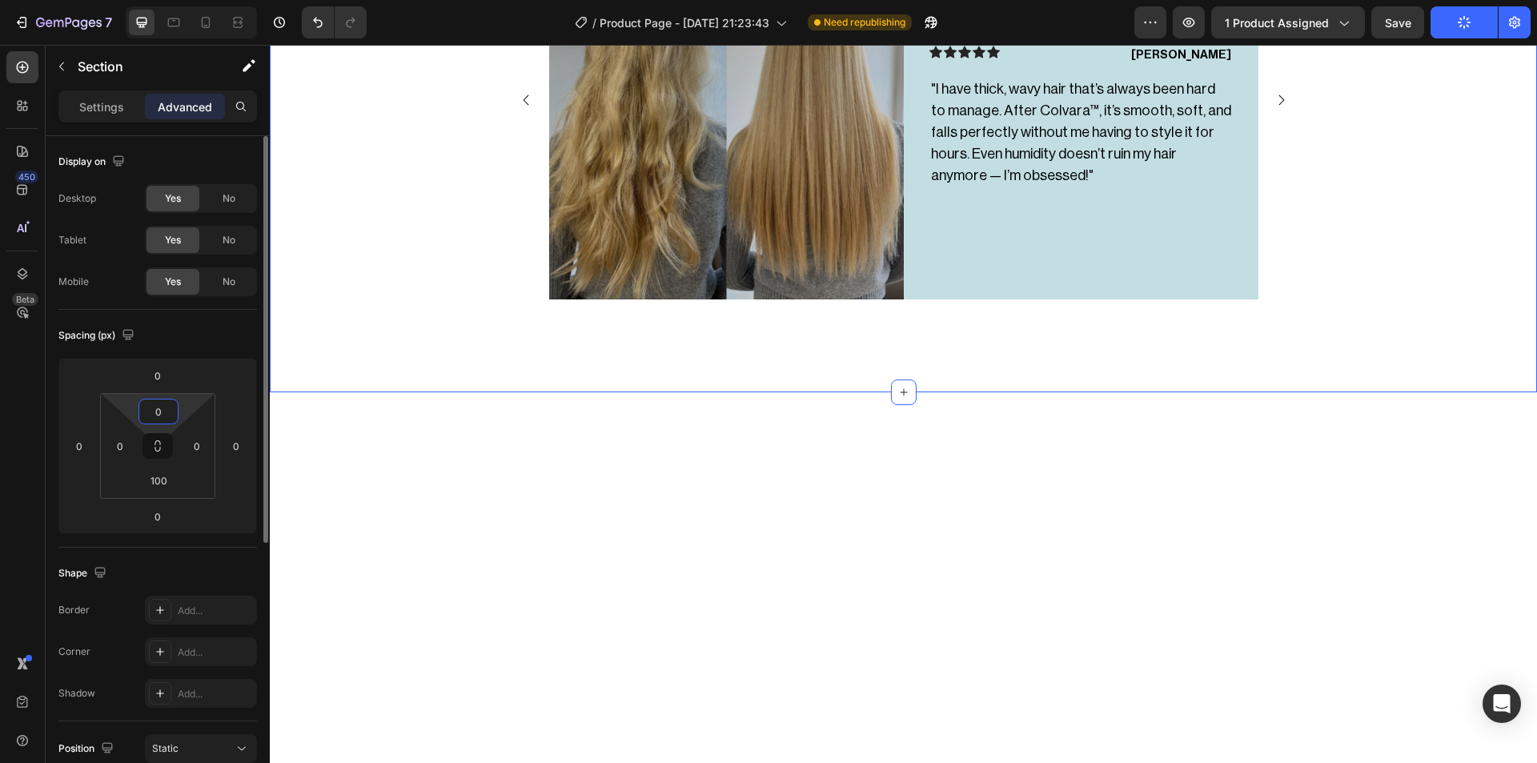
click at [159, 421] on input "0" at bounding box center [159, 411] width 32 height 24
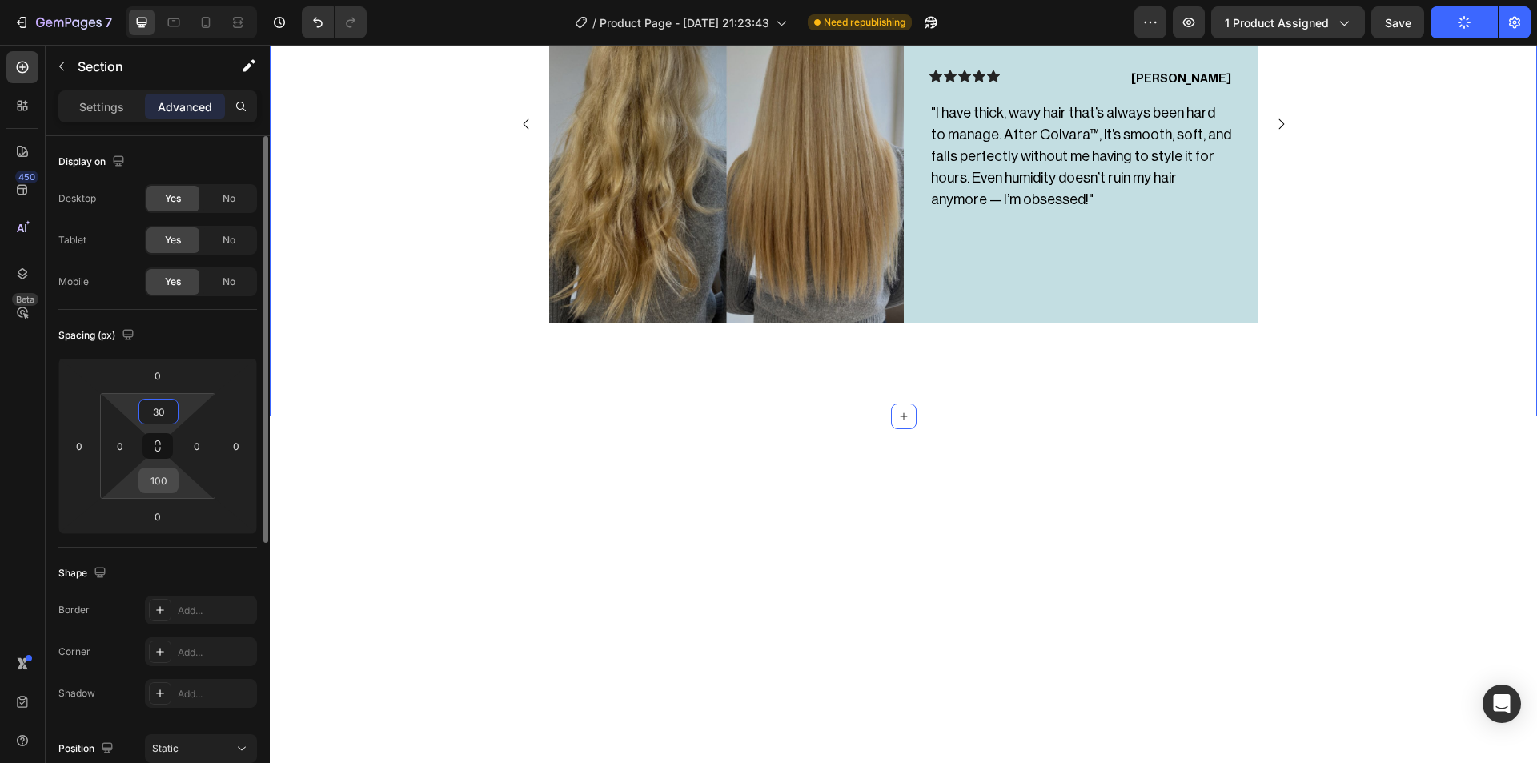
type input "30"
click at [166, 480] on input "100" at bounding box center [159, 480] width 32 height 24
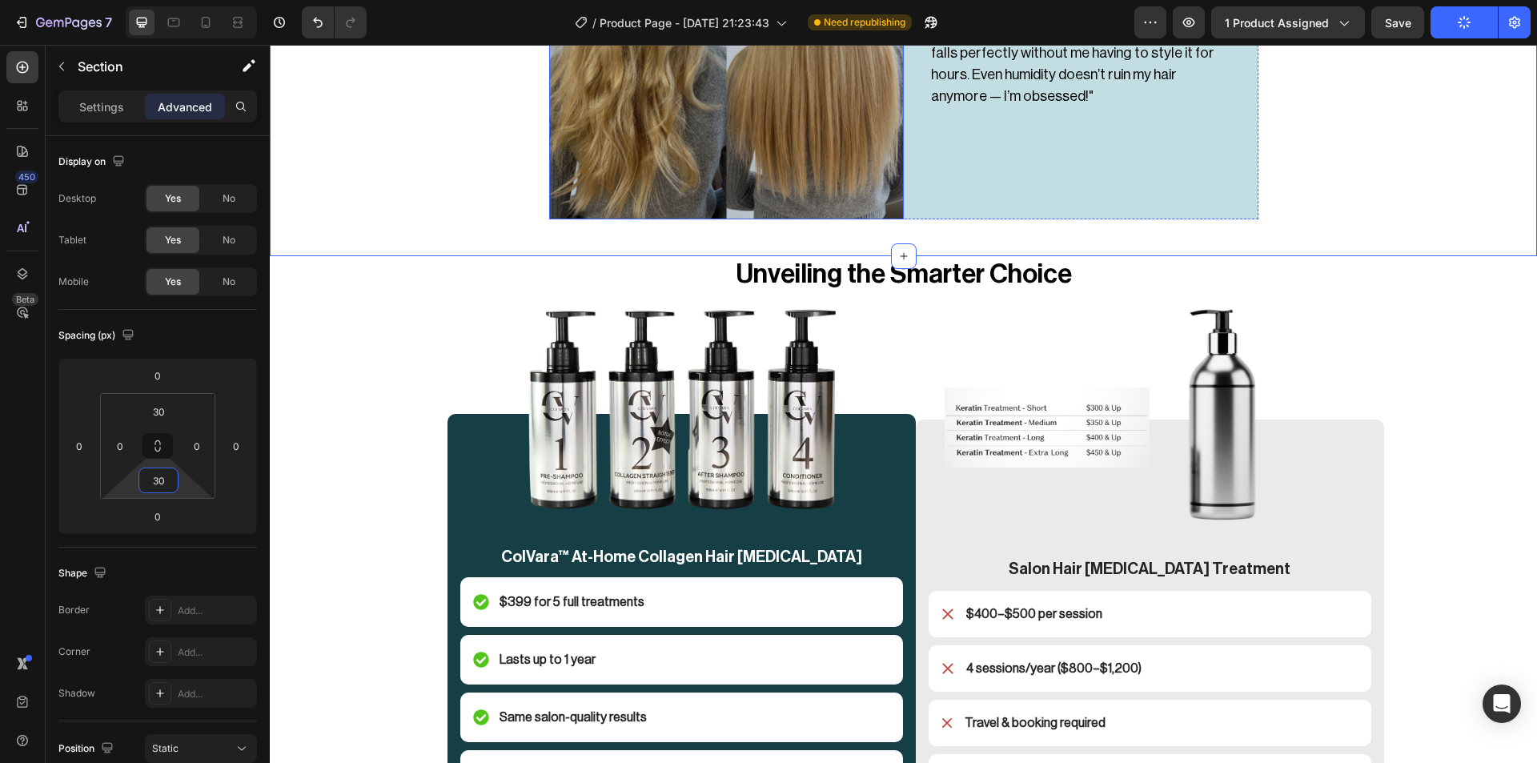
scroll to position [2515, 0]
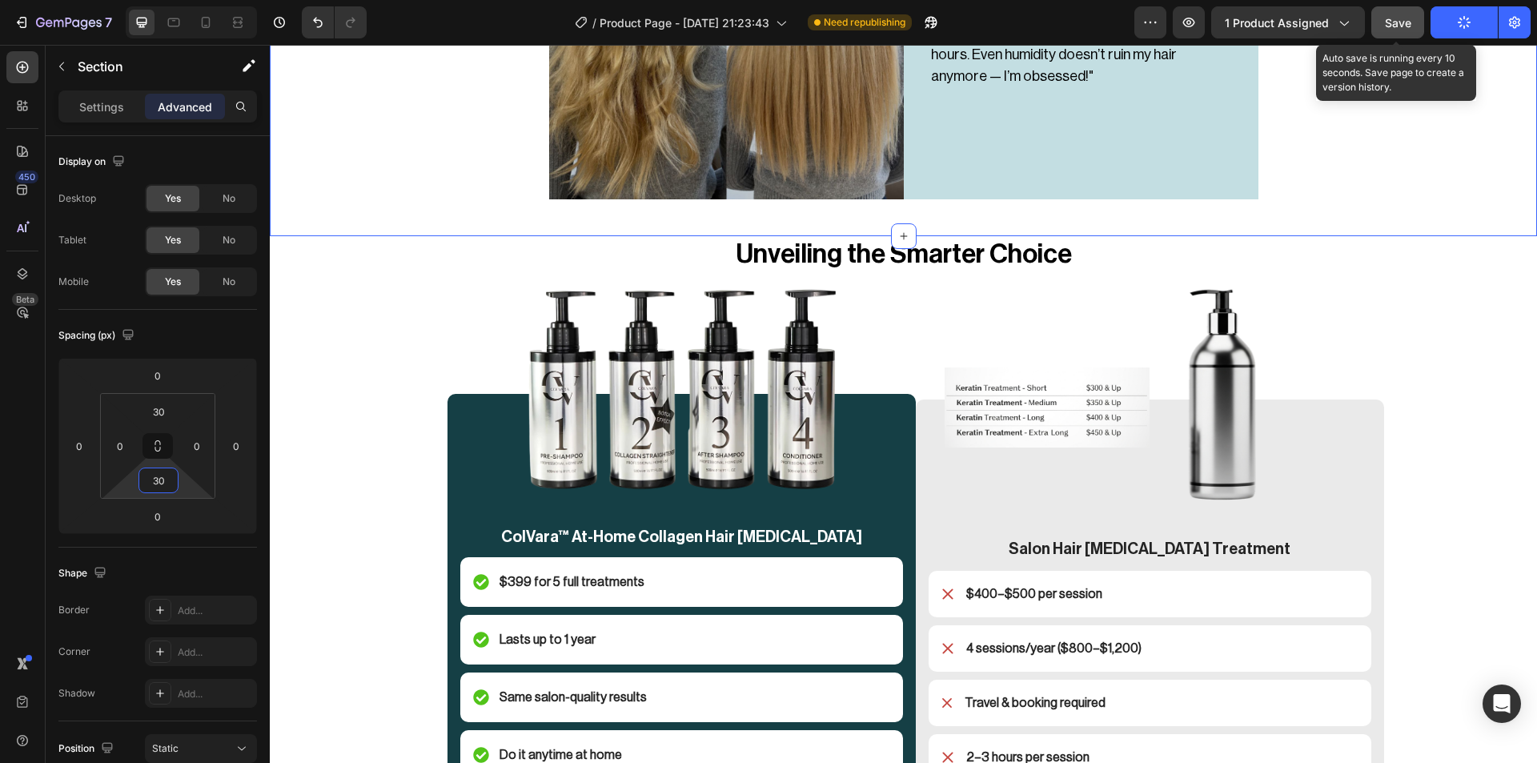
type input "30"
click at [1400, 31] on button "Save" at bounding box center [1397, 22] width 53 height 32
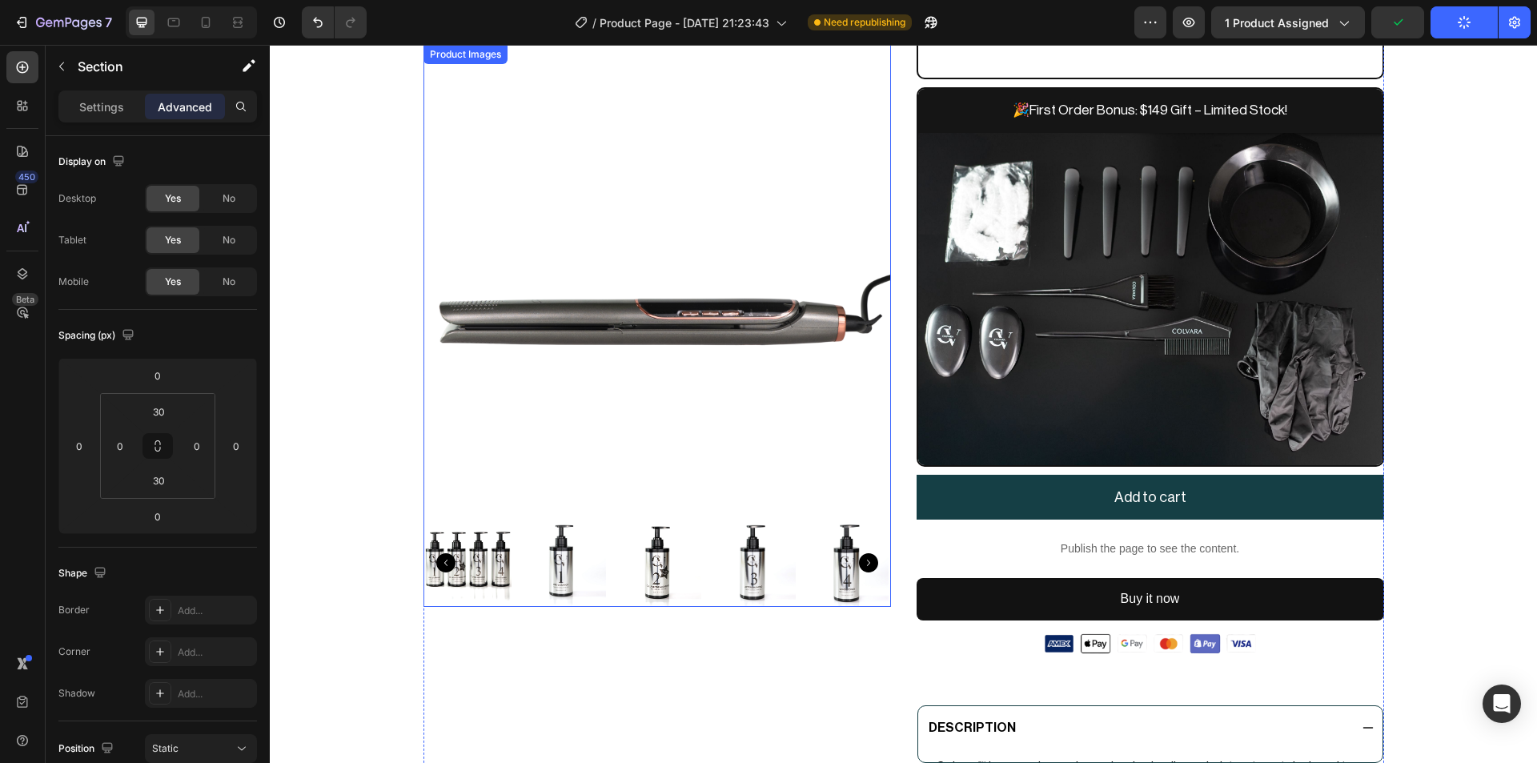
scroll to position [0, 0]
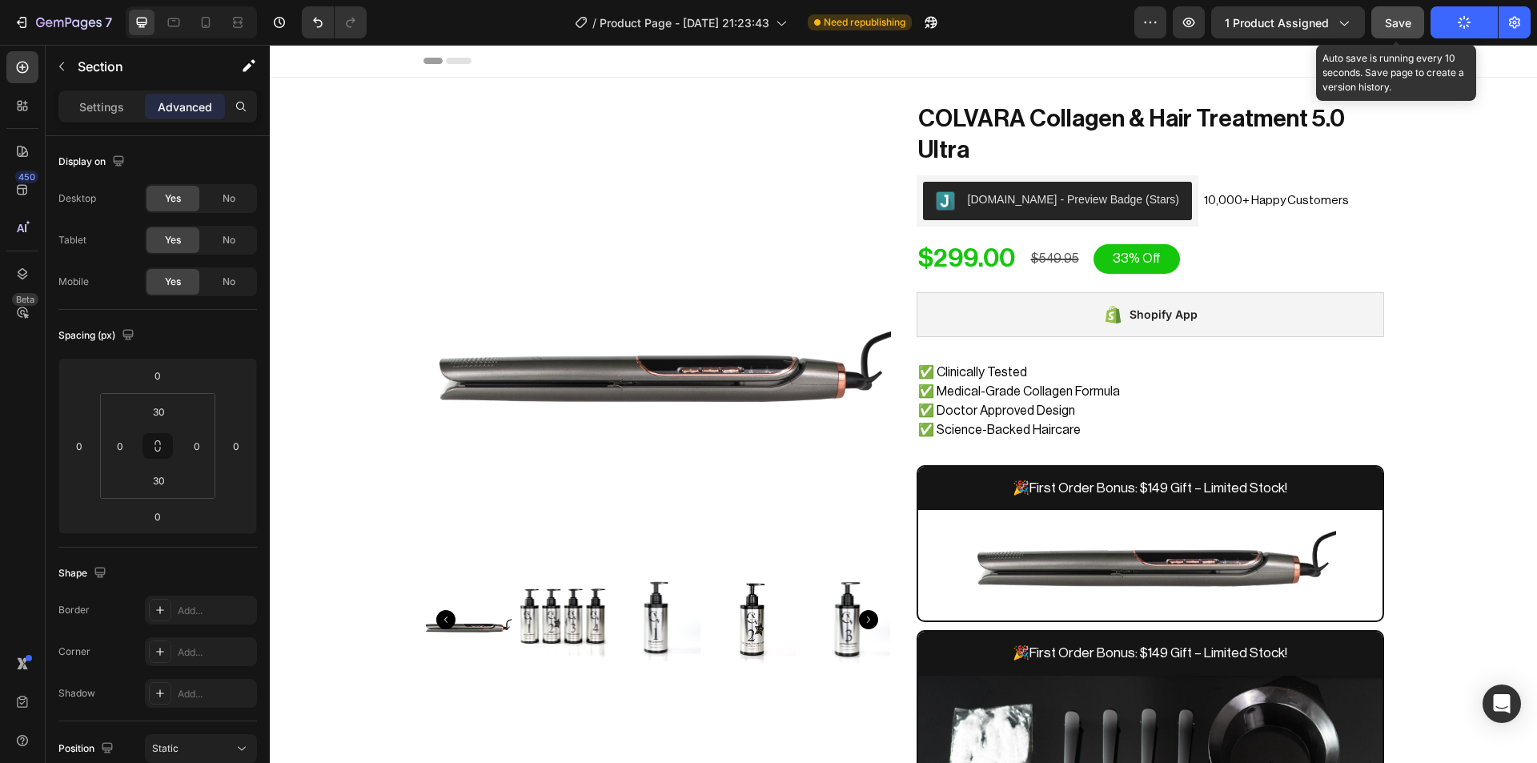
click at [1399, 20] on span "Save" at bounding box center [1398, 23] width 26 height 14
click at [1390, 22] on span "Save" at bounding box center [1398, 23] width 26 height 14
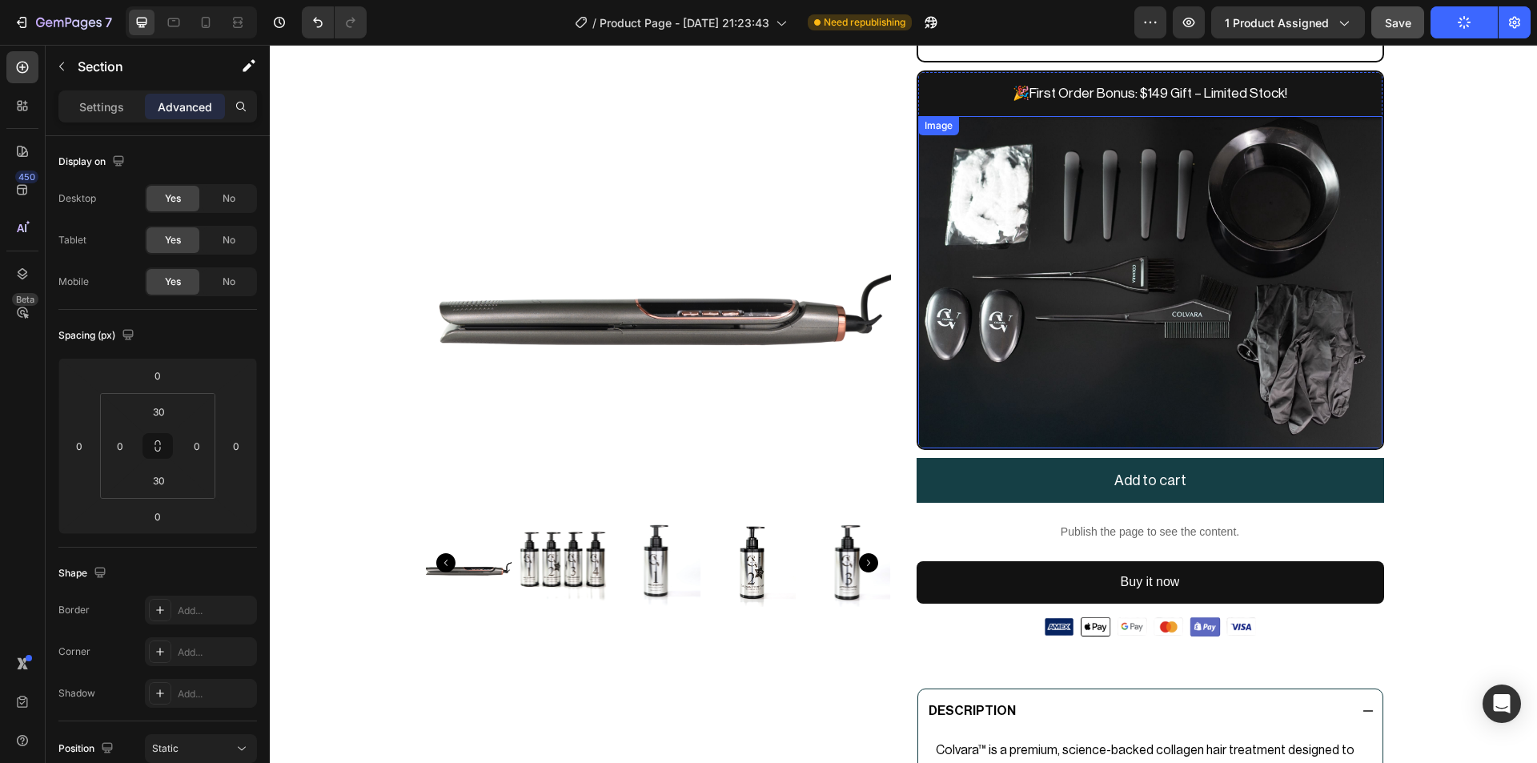
scroll to position [559, 0]
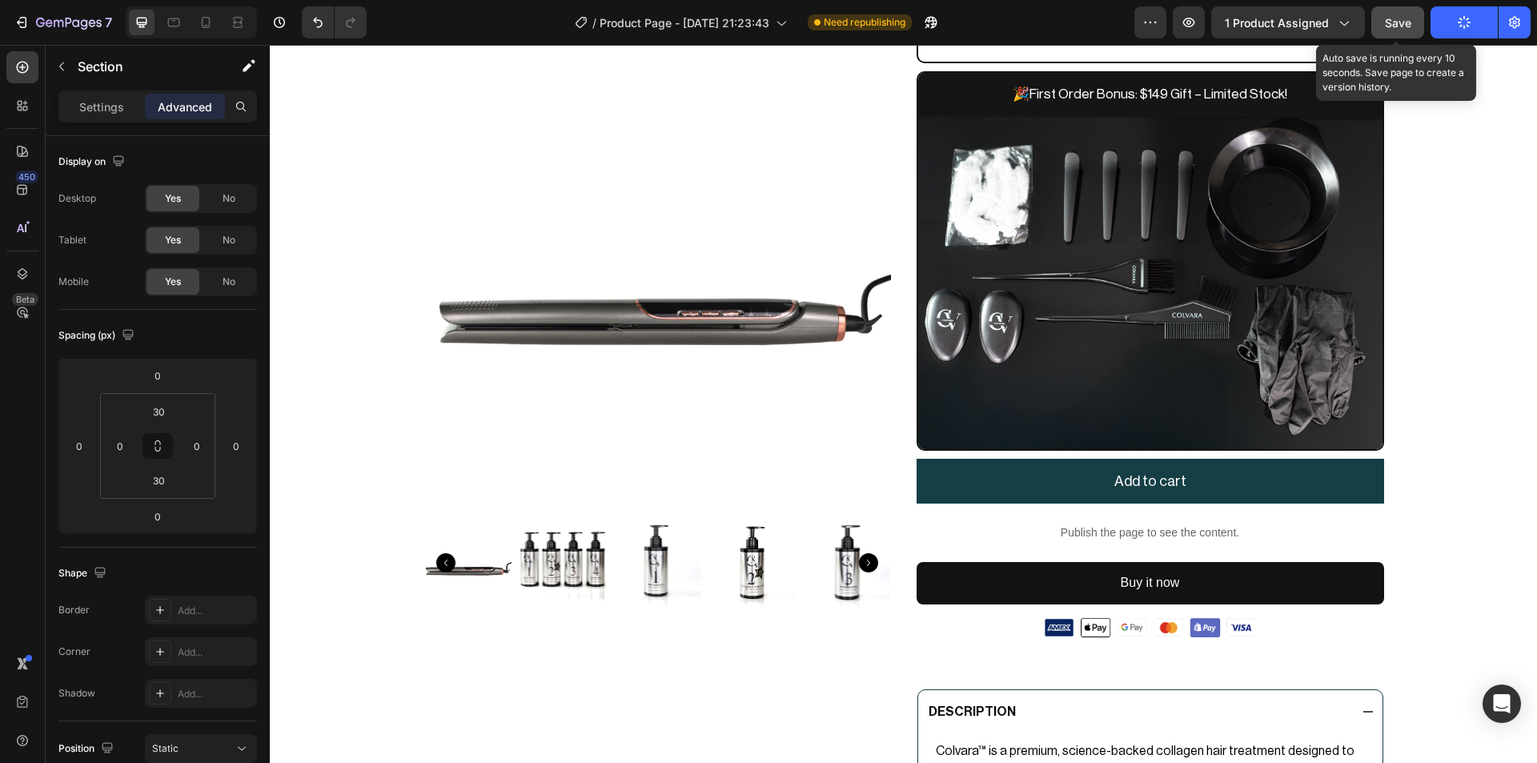
click at [1392, 32] on button "Save" at bounding box center [1397, 22] width 53 height 32
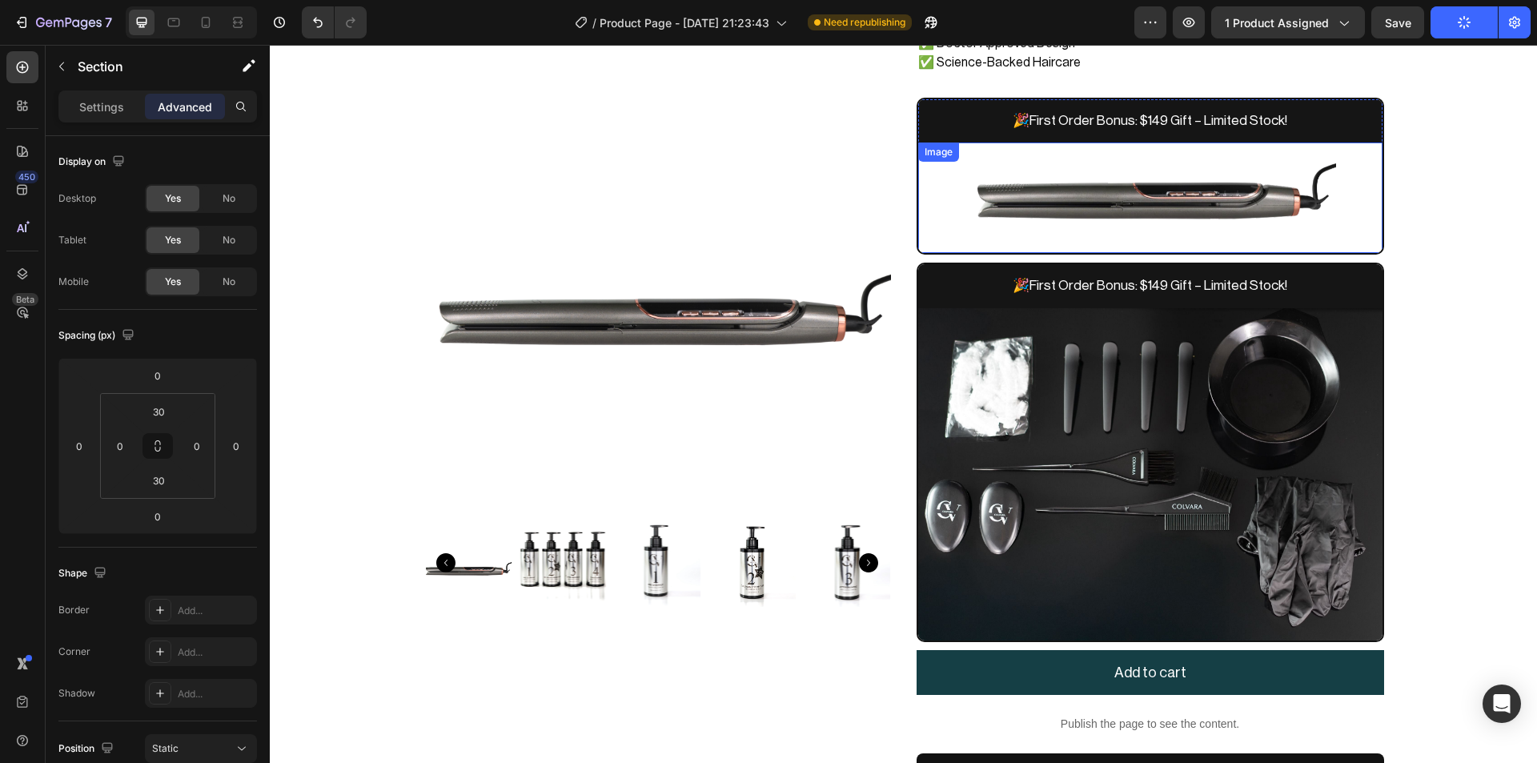
scroll to position [367, 0]
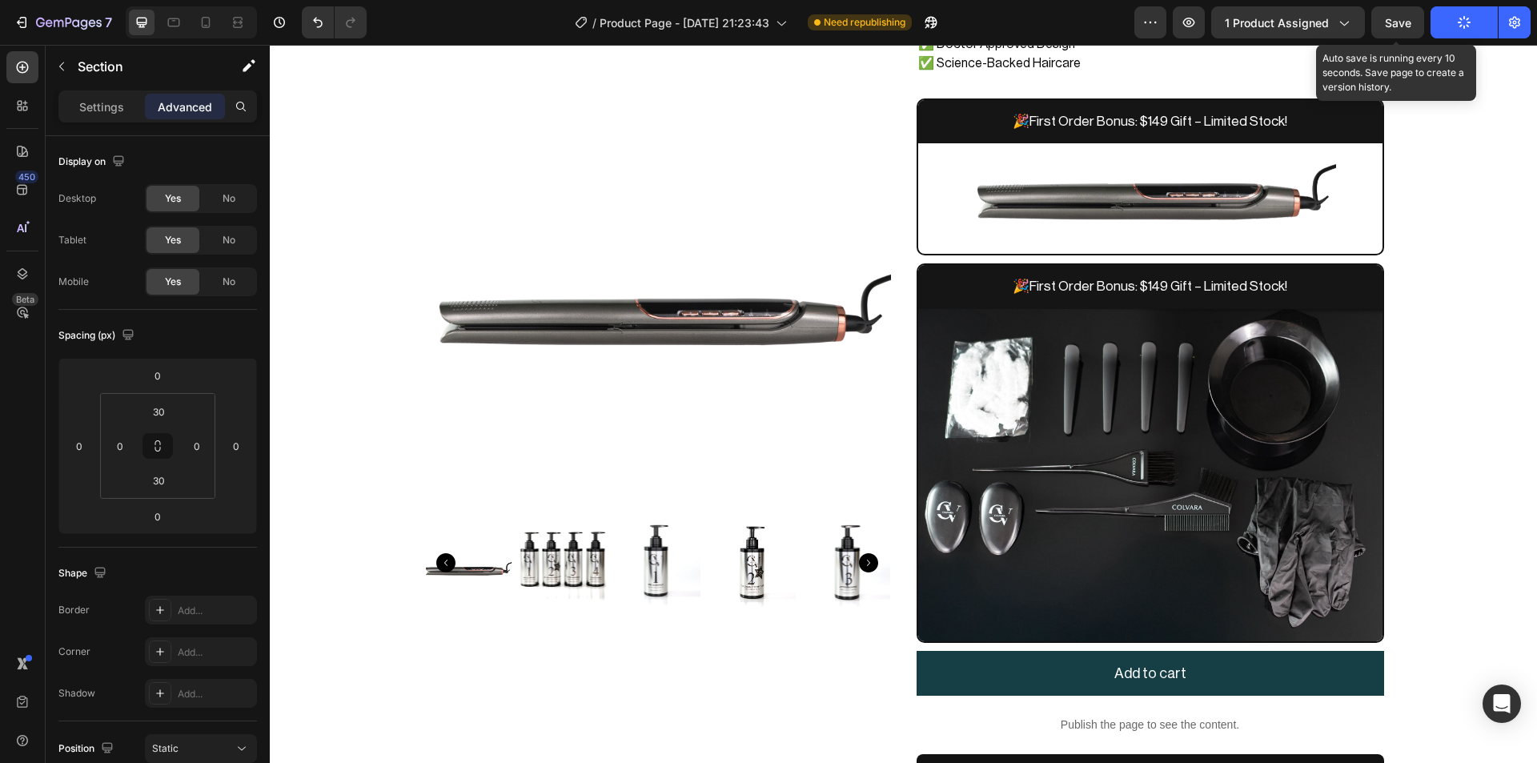
click at [1389, 22] on span "Save" at bounding box center [1398, 23] width 26 height 14
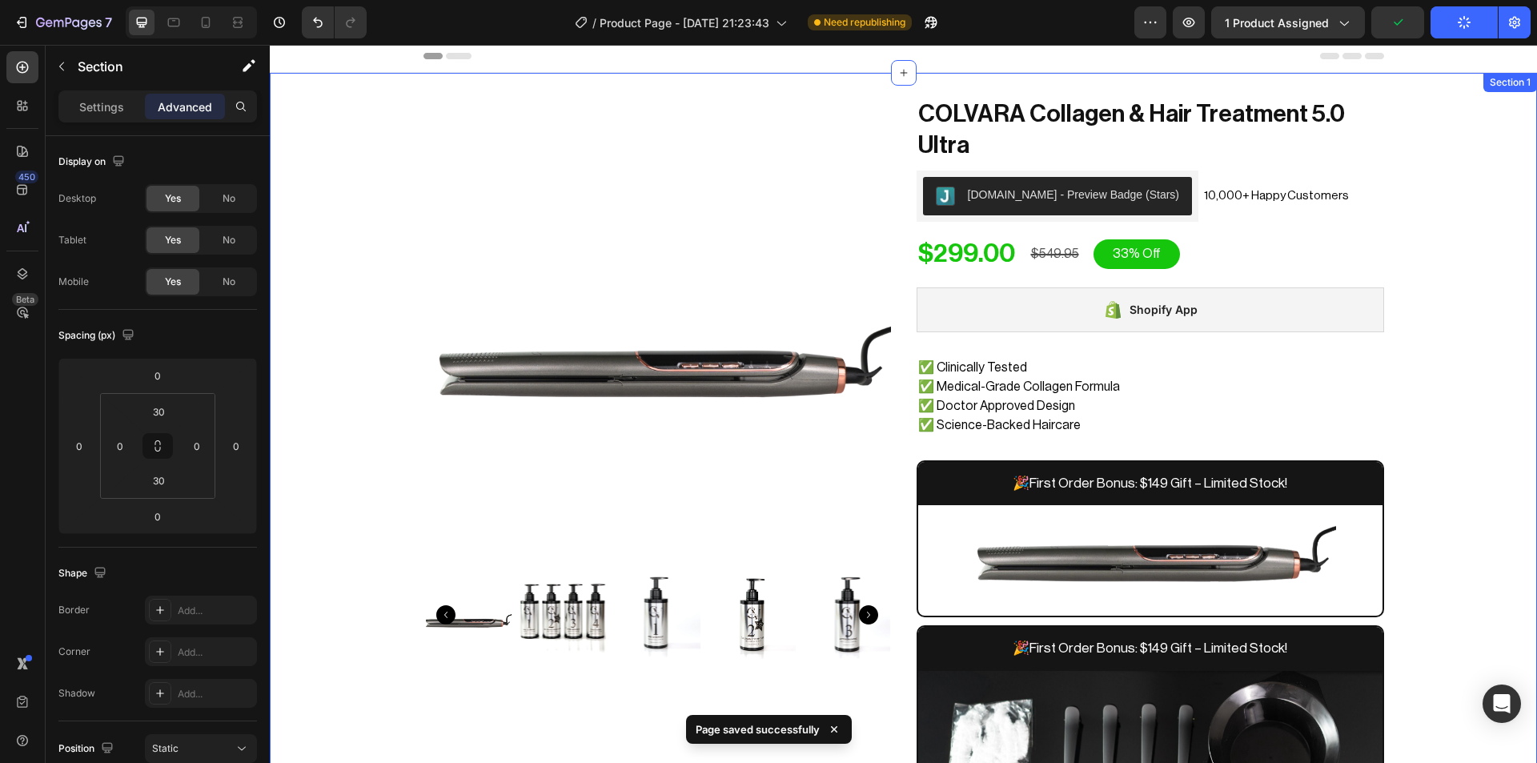
scroll to position [0, 0]
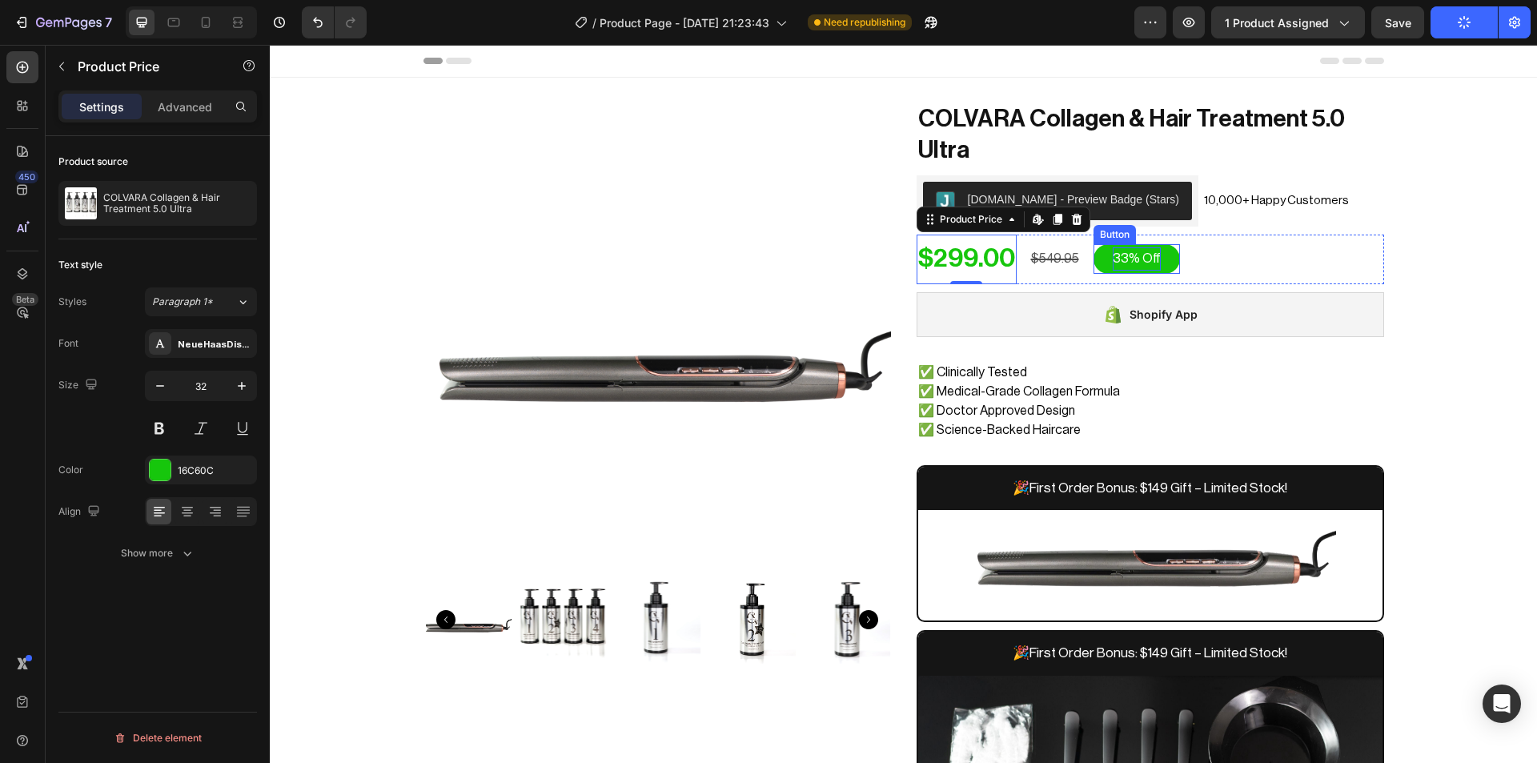
click at [1136, 259] on p "33% Off" at bounding box center [1137, 258] width 48 height 23
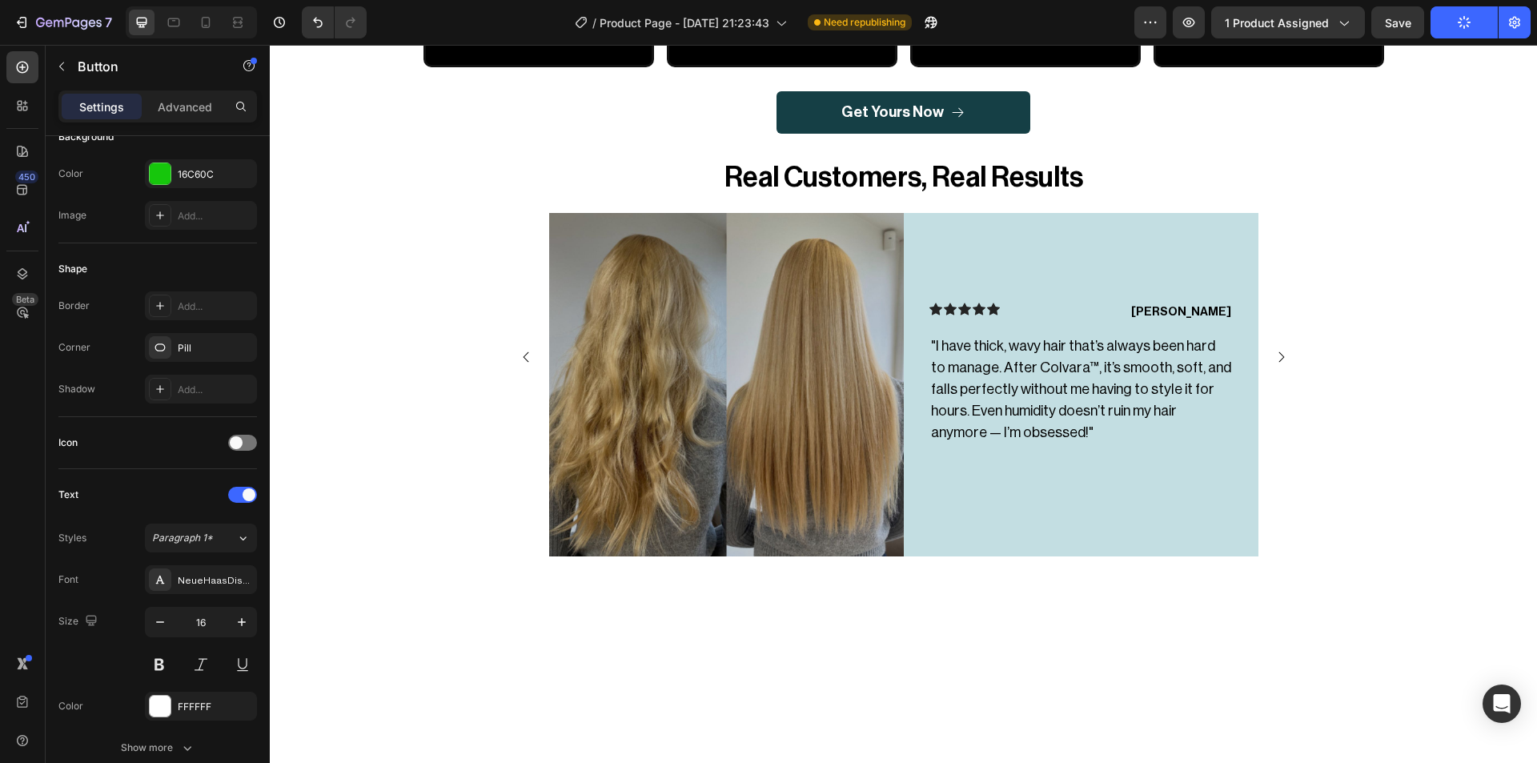
scroll to position [1510, 0]
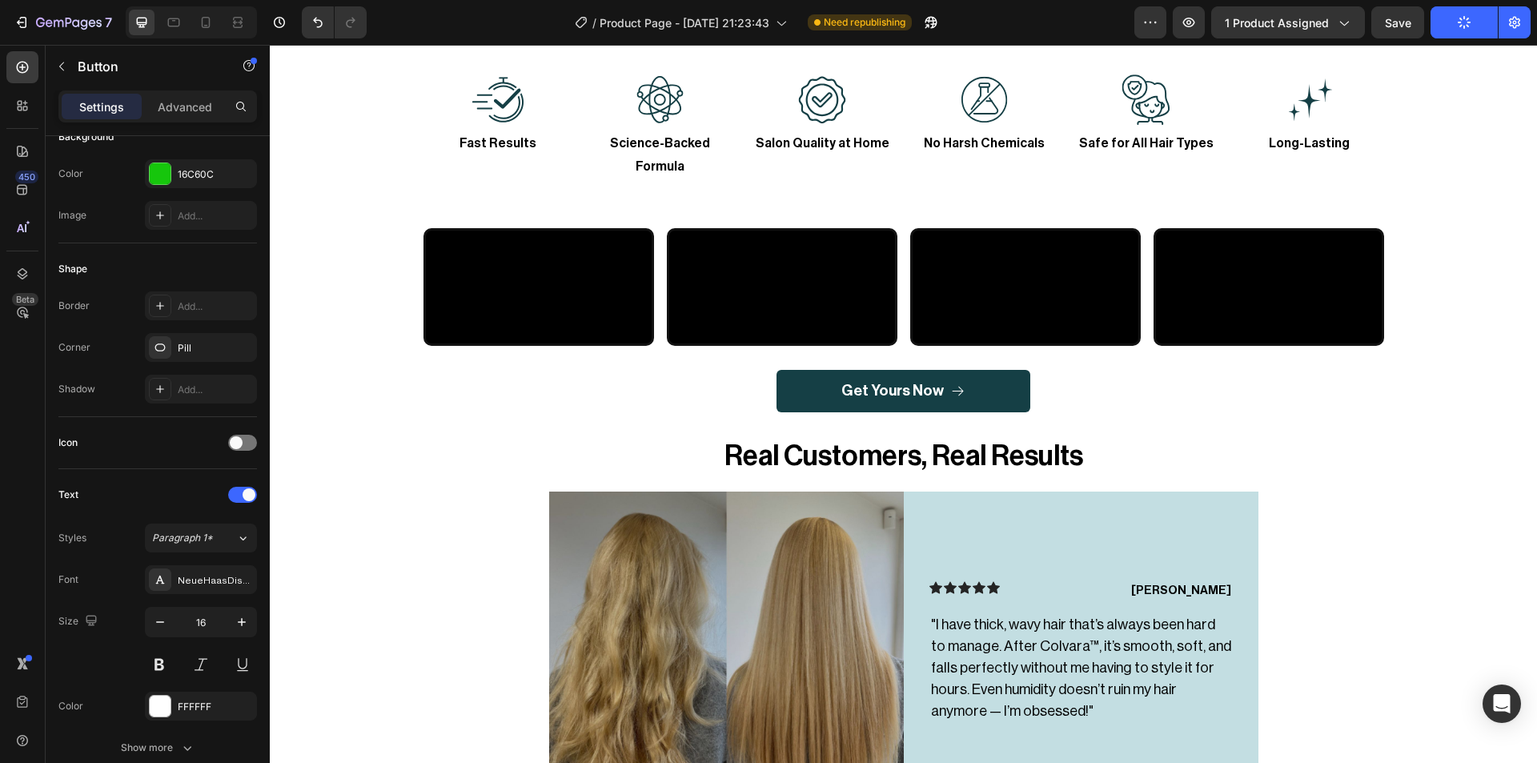
click at [1396, 22] on span "Save" at bounding box center [1398, 23] width 26 height 14
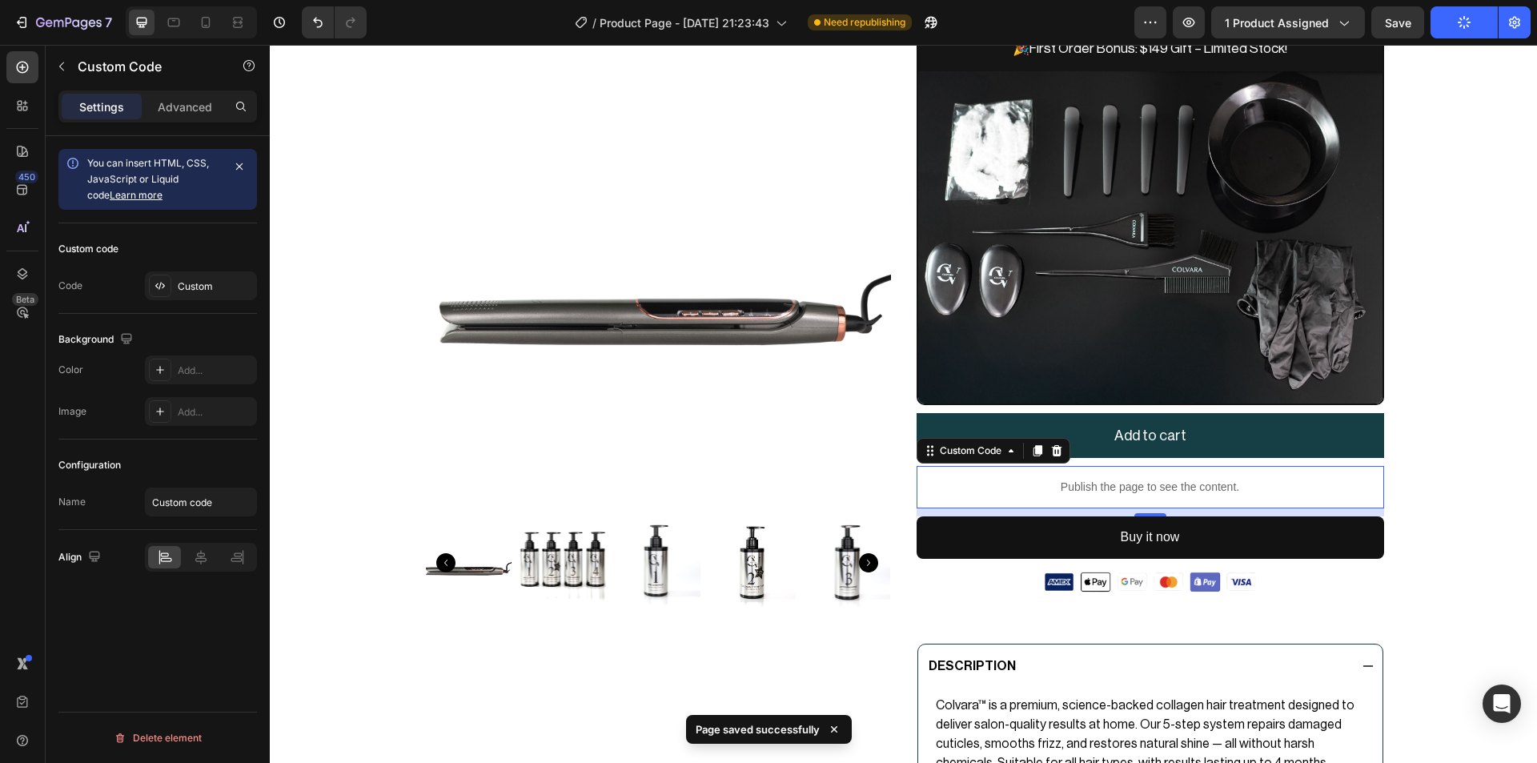
scroll to position [0, 0]
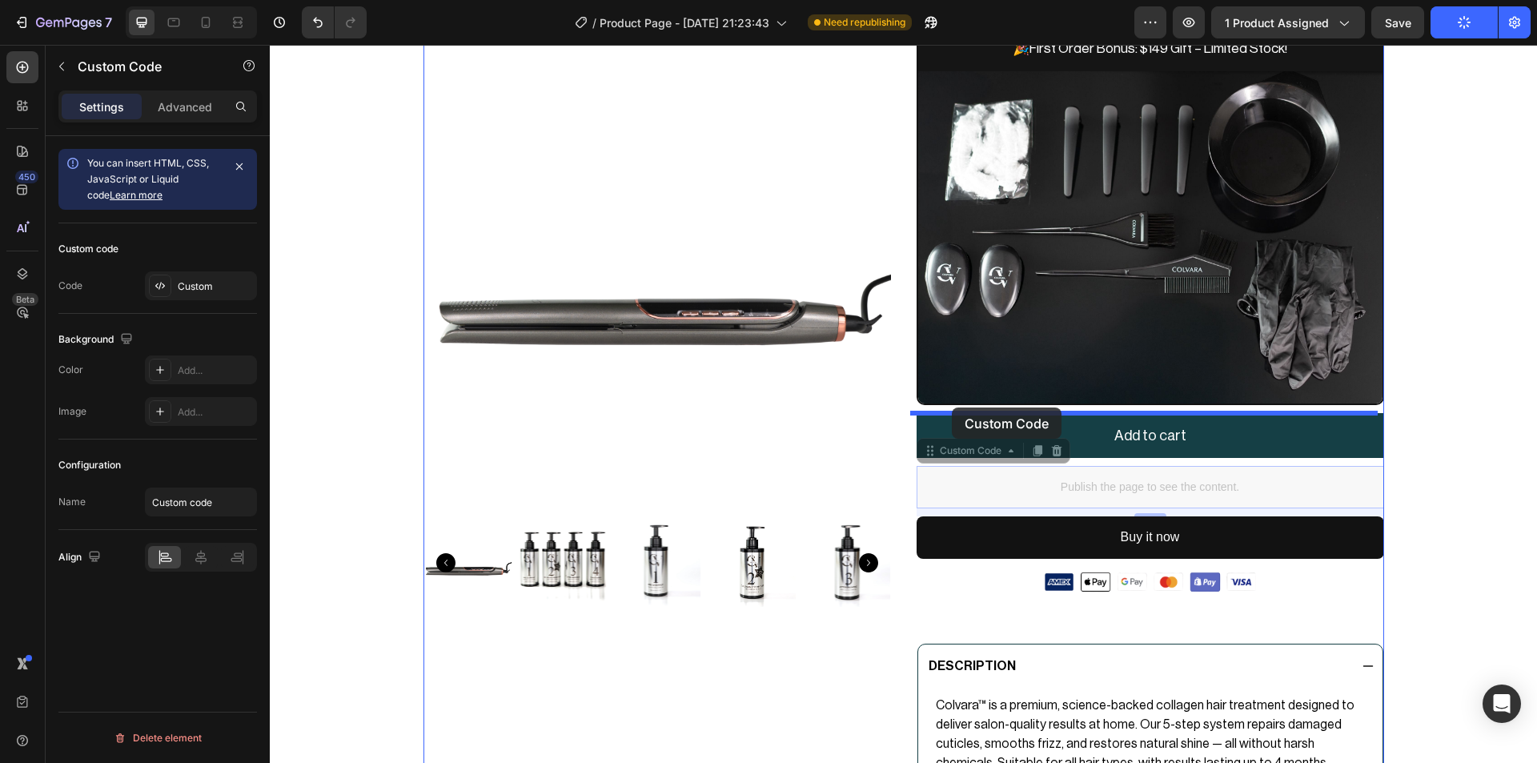
drag, startPoint x: 925, startPoint y: 448, endPoint x: 952, endPoint y: 407, distance: 48.0
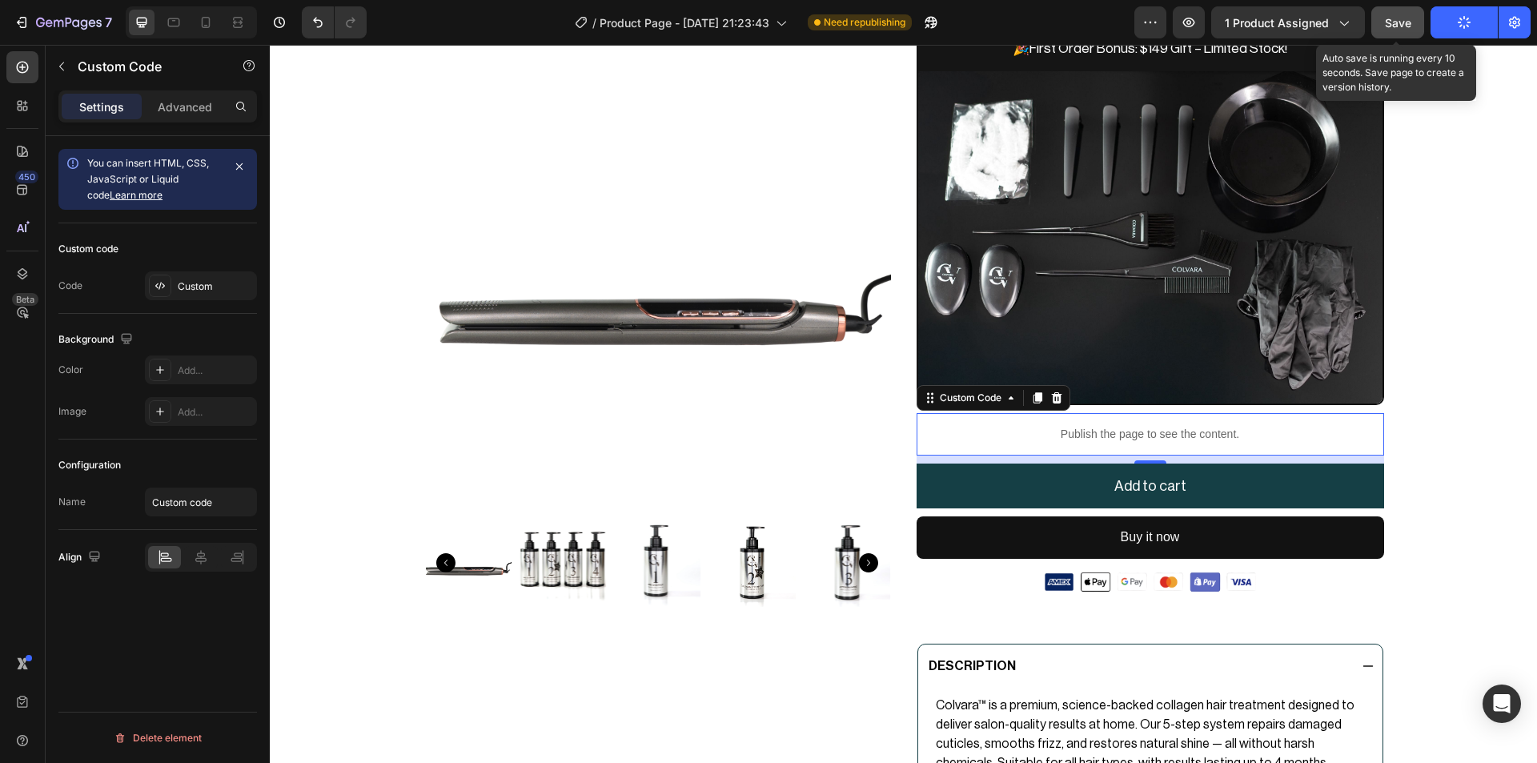
click at [1383, 15] on button "Save" at bounding box center [1397, 22] width 53 height 32
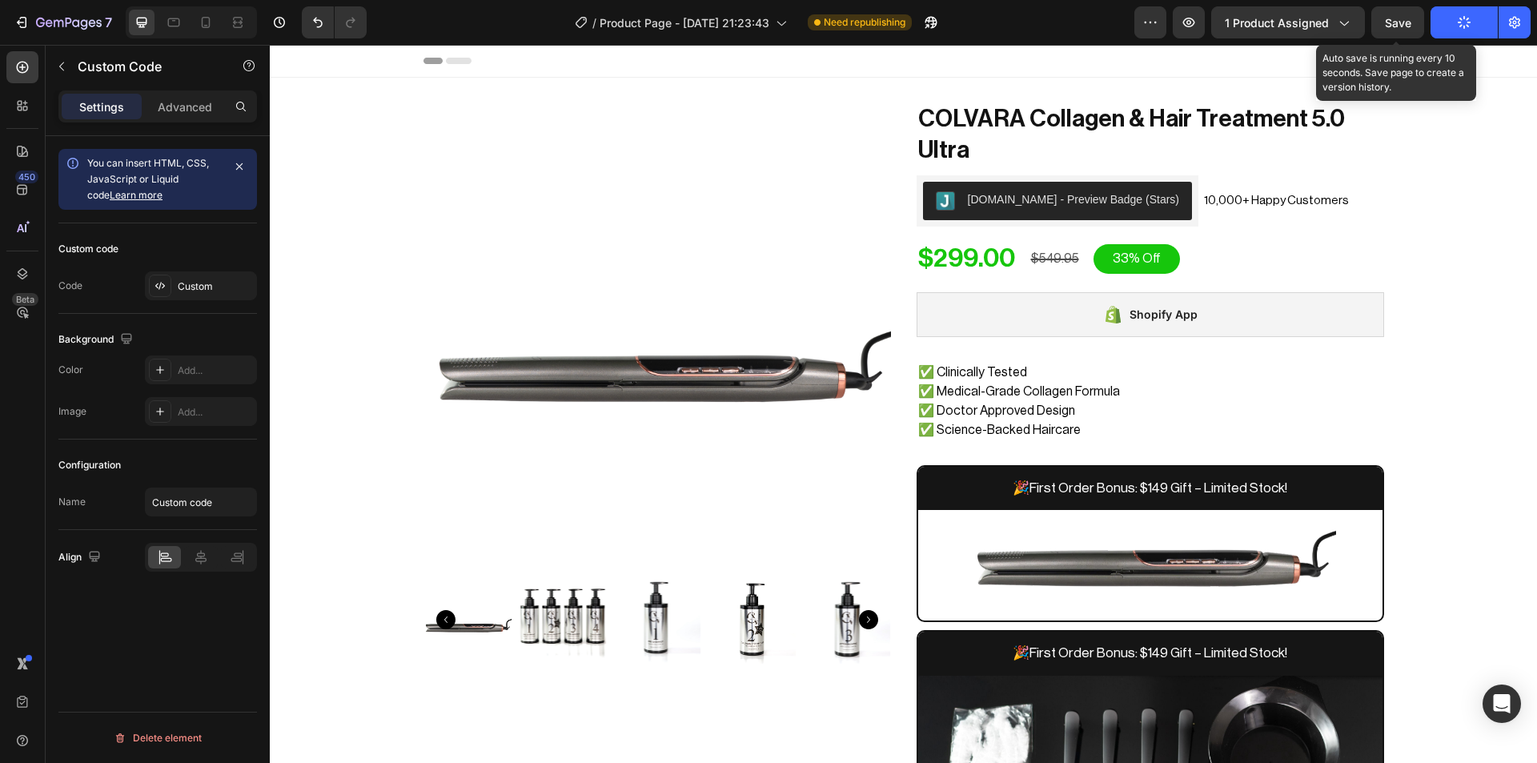
click at [1402, 16] on span "Save" at bounding box center [1398, 23] width 26 height 14
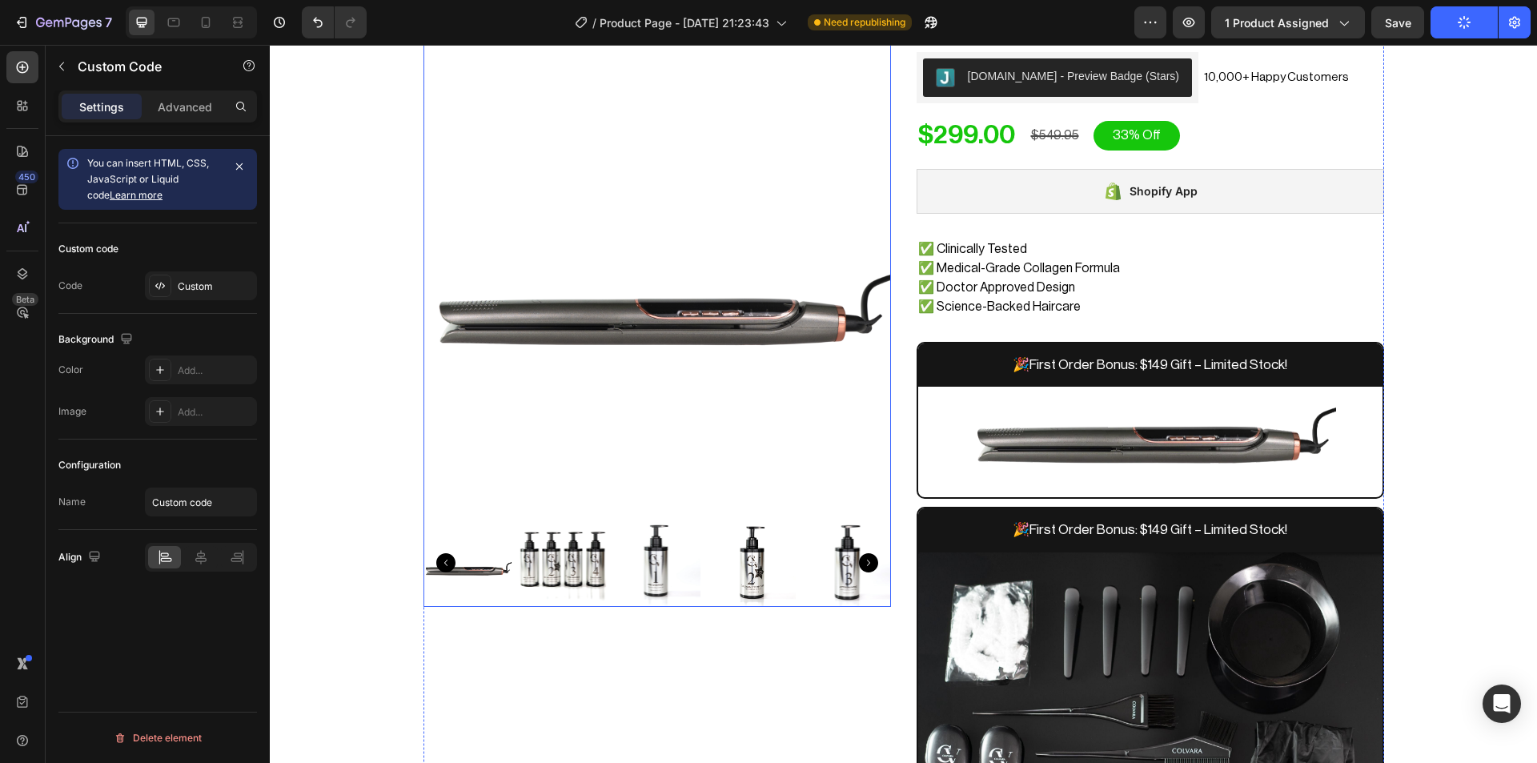
scroll to position [124, 0]
click at [1387, 6] on div "7 / Product Page - Aug 6, 21:23:43 Need republishing Preview 1 product assigned…" at bounding box center [768, 23] width 1537 height 46
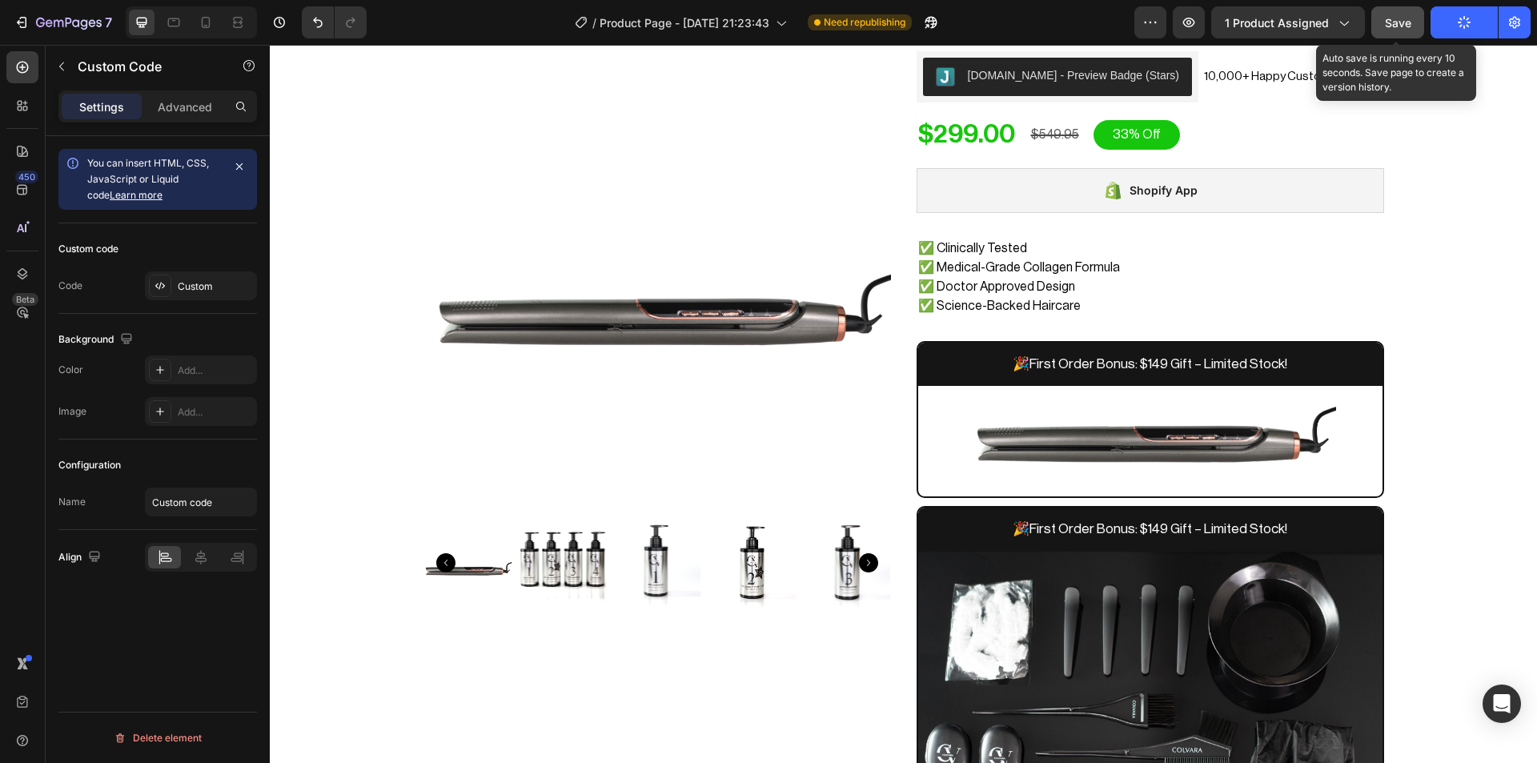
click at [1400, 32] on button "Save" at bounding box center [1397, 22] width 53 height 32
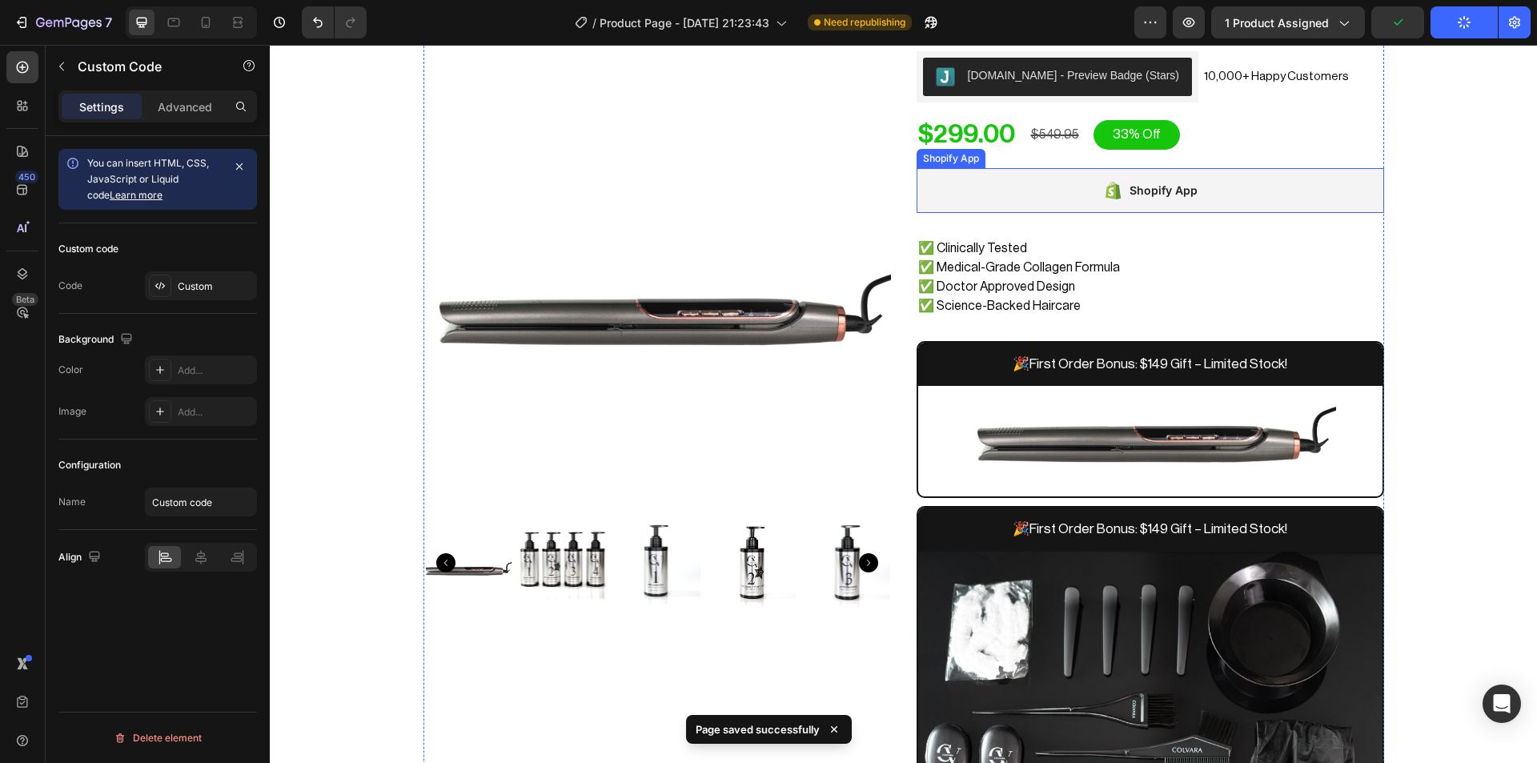
scroll to position [0, 0]
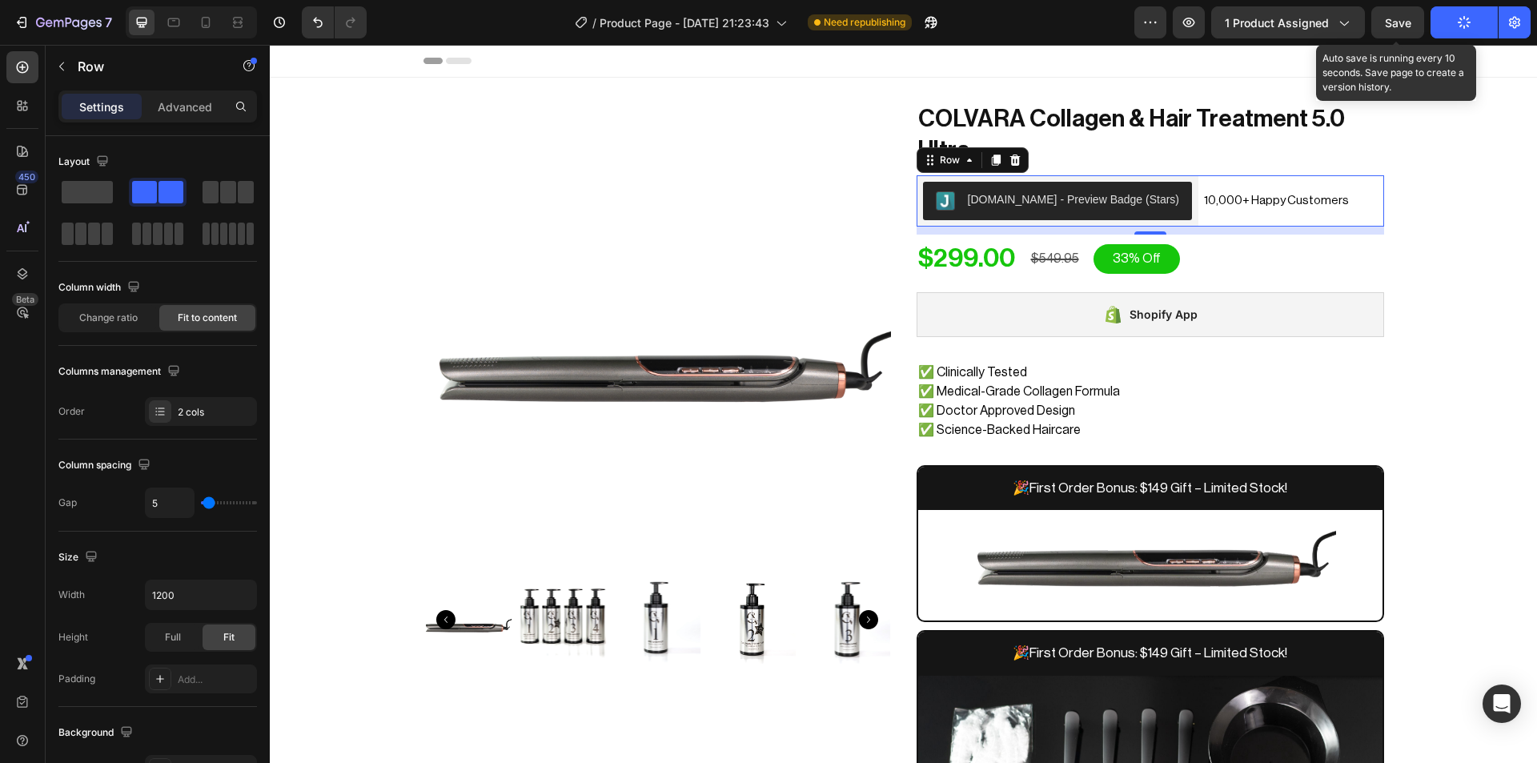
click at [1400, 23] on span "Save" at bounding box center [1398, 23] width 26 height 14
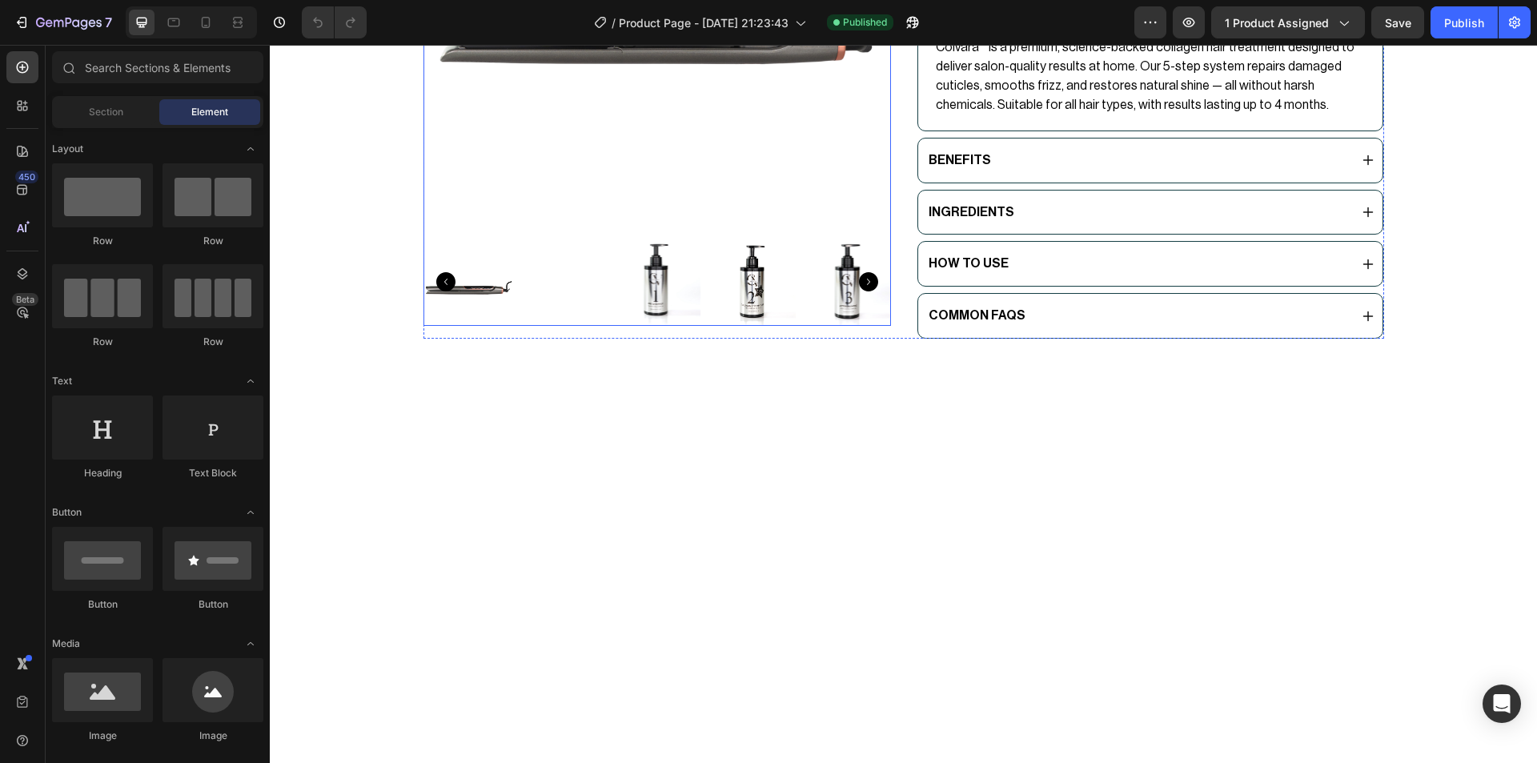
scroll to position [793, 0]
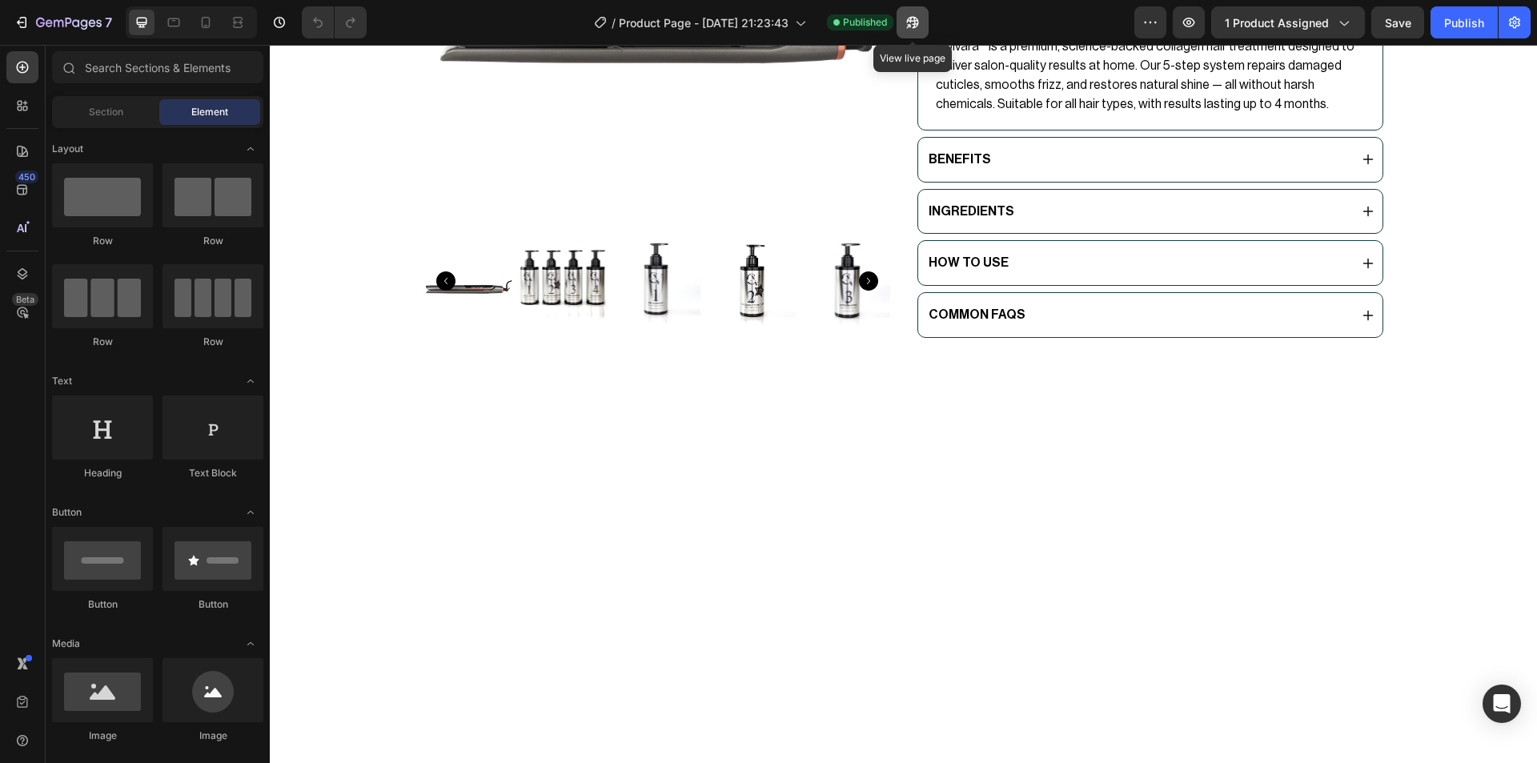
click at [911, 30] on icon "button" at bounding box center [913, 22] width 16 height 16
click at [915, 16] on icon "button" at bounding box center [913, 22] width 16 height 16
